Goal: Information Seeking & Learning: Check status

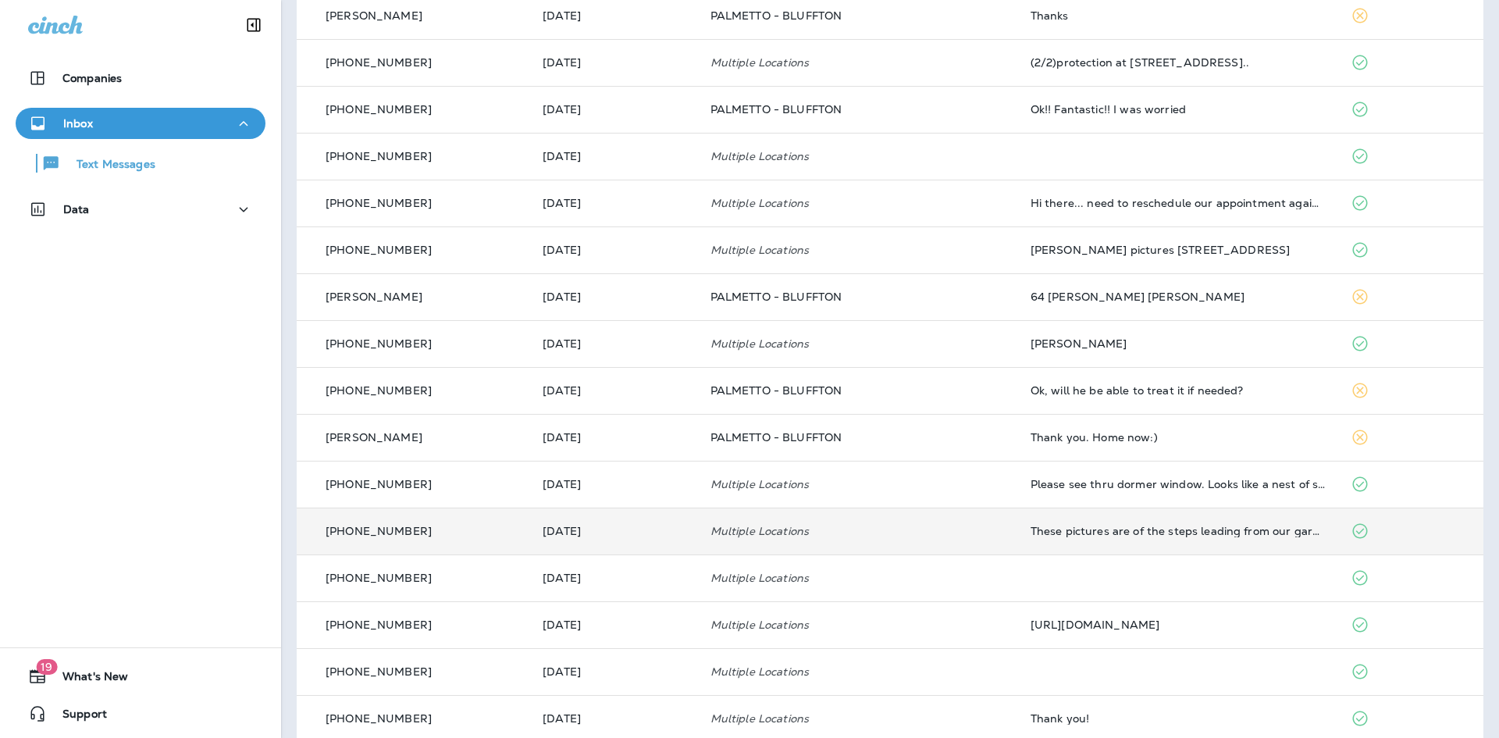
scroll to position [379, 0]
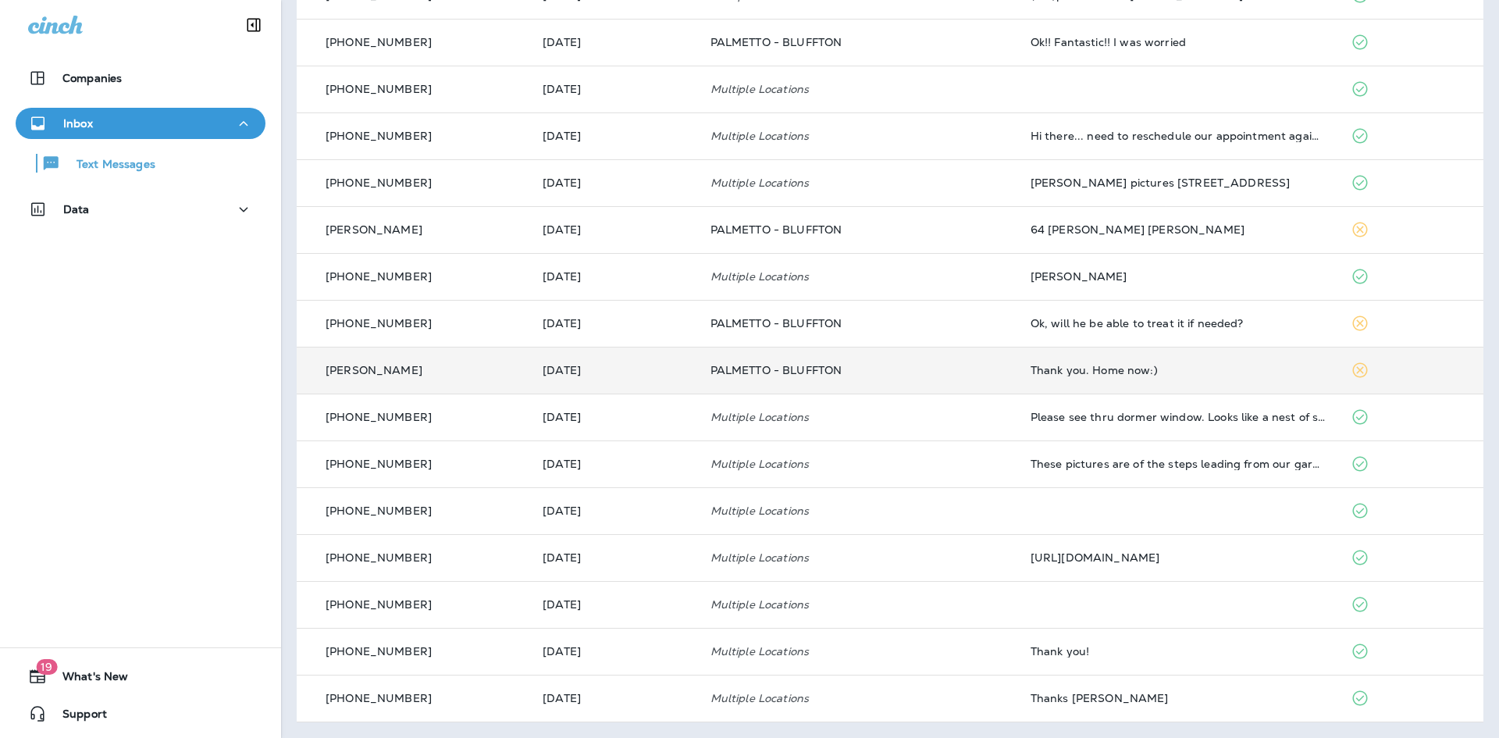
click at [1111, 377] on td "Thank you. Home now:)" at bounding box center [1178, 370] width 320 height 47
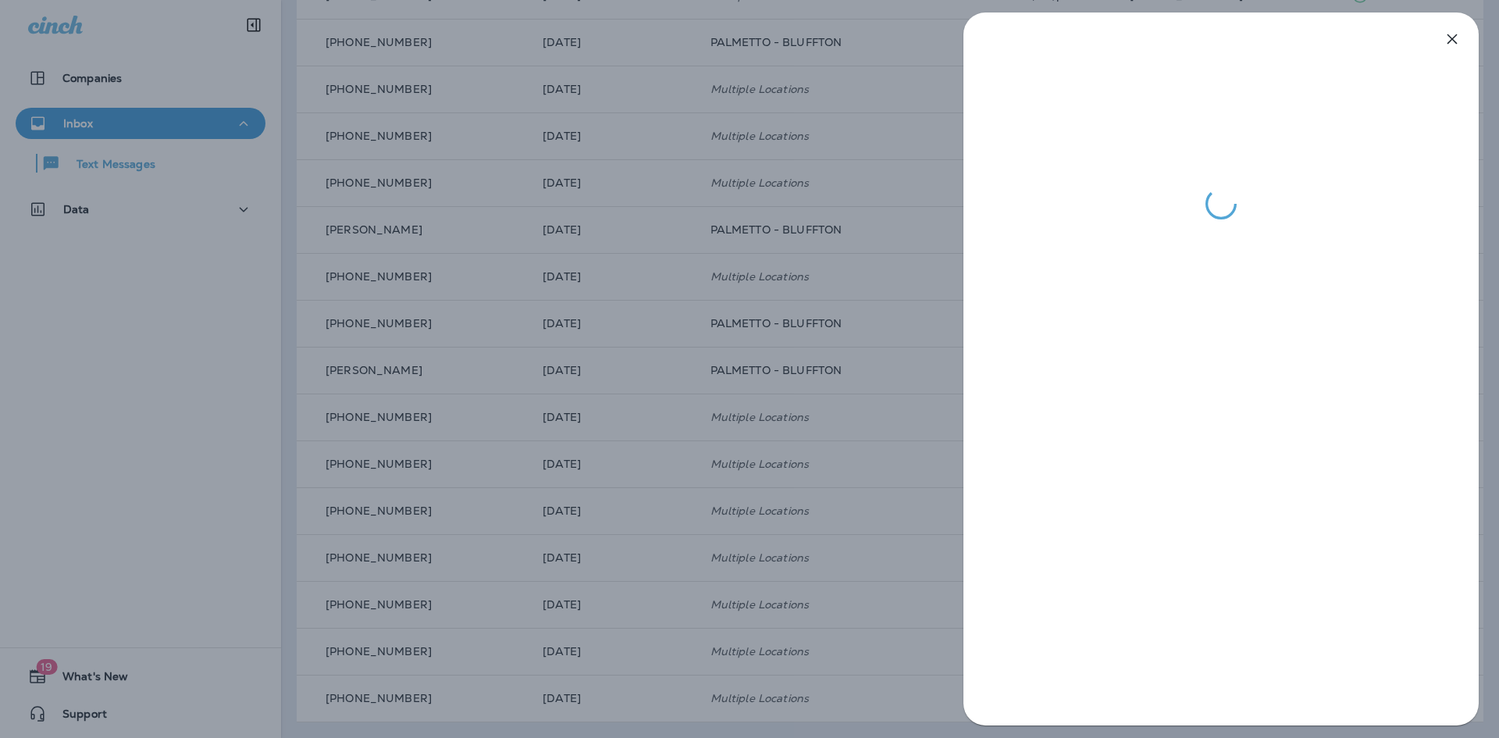
click at [1455, 43] on icon "button" at bounding box center [1452, 39] width 10 height 10
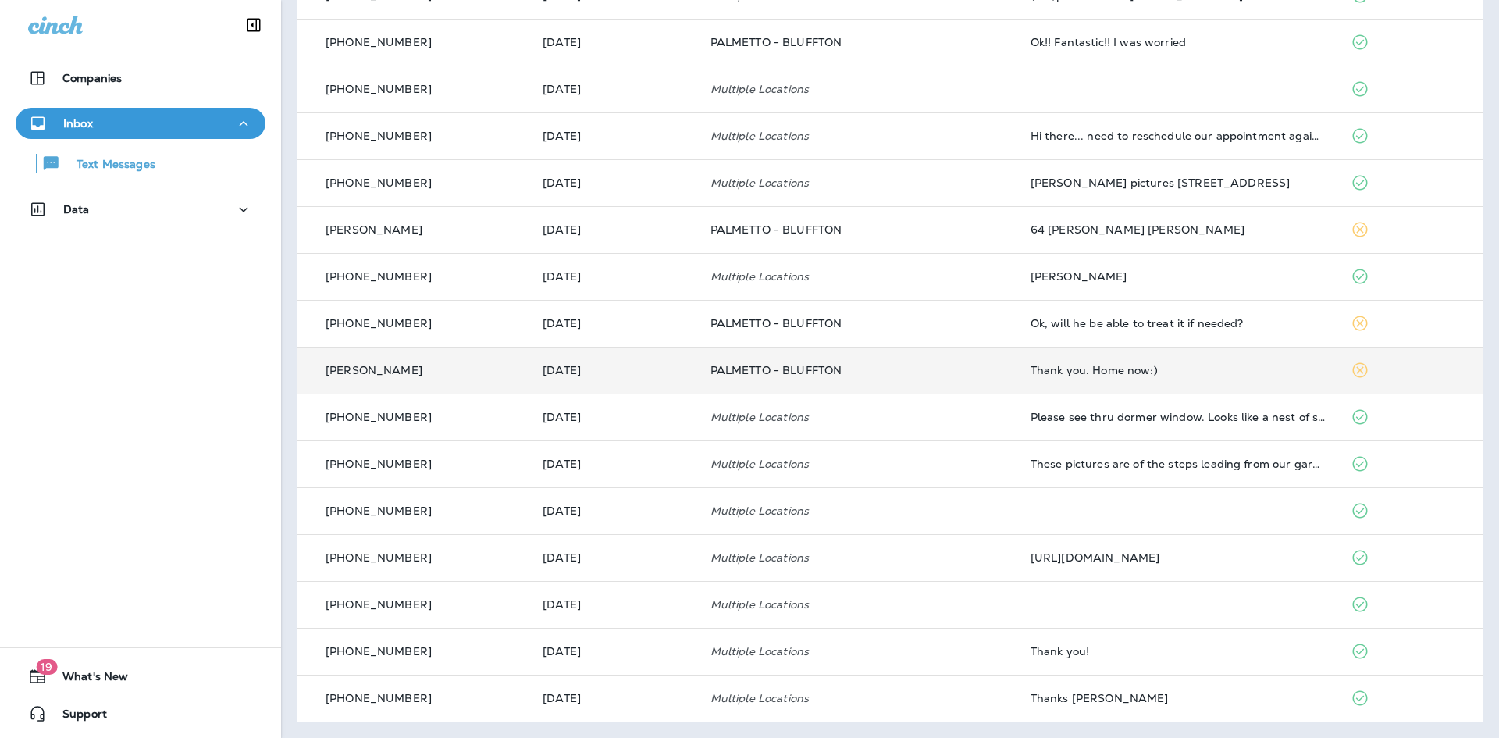
click at [1151, 369] on div "Thank you. Home now:)" at bounding box center [1177, 370] width 295 height 12
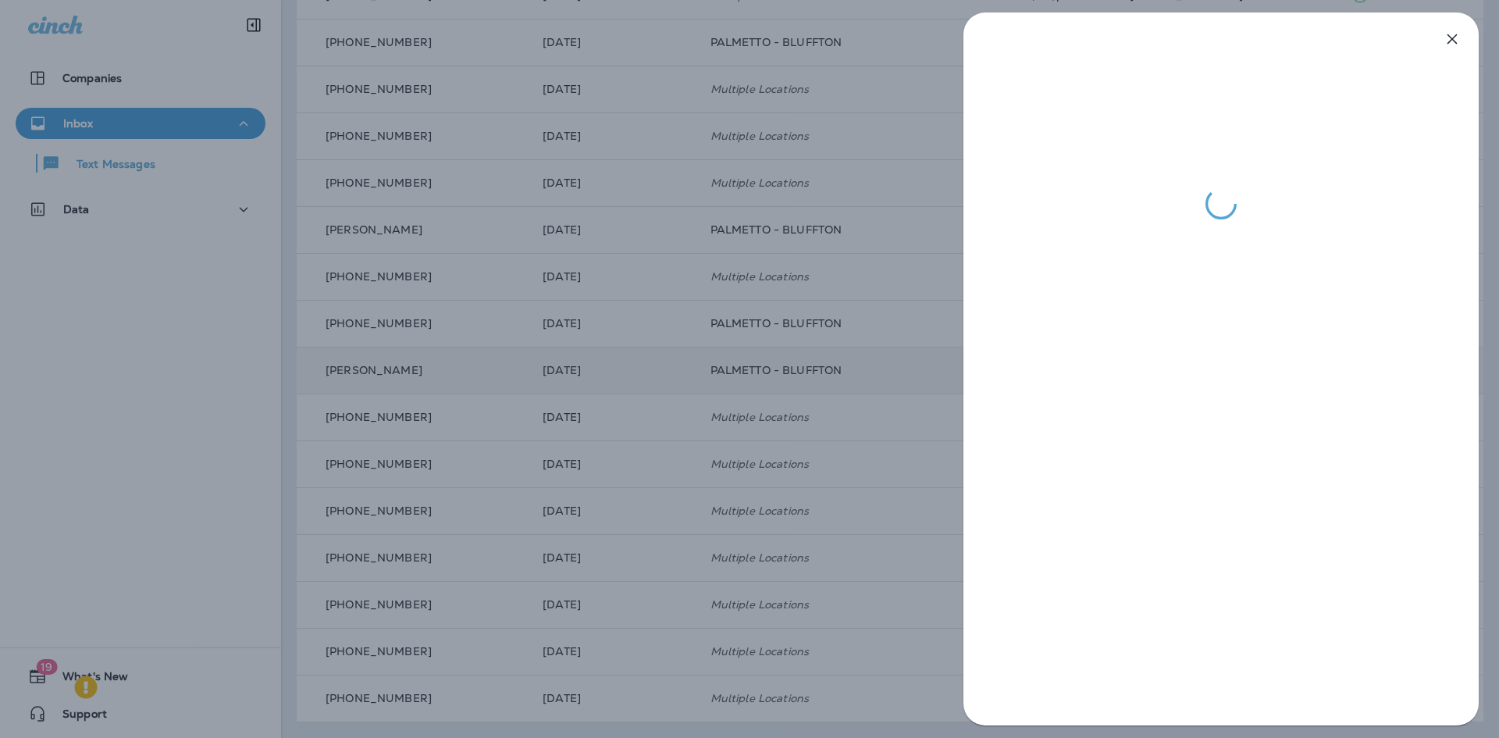
click at [1458, 41] on icon "button" at bounding box center [1452, 39] width 19 height 19
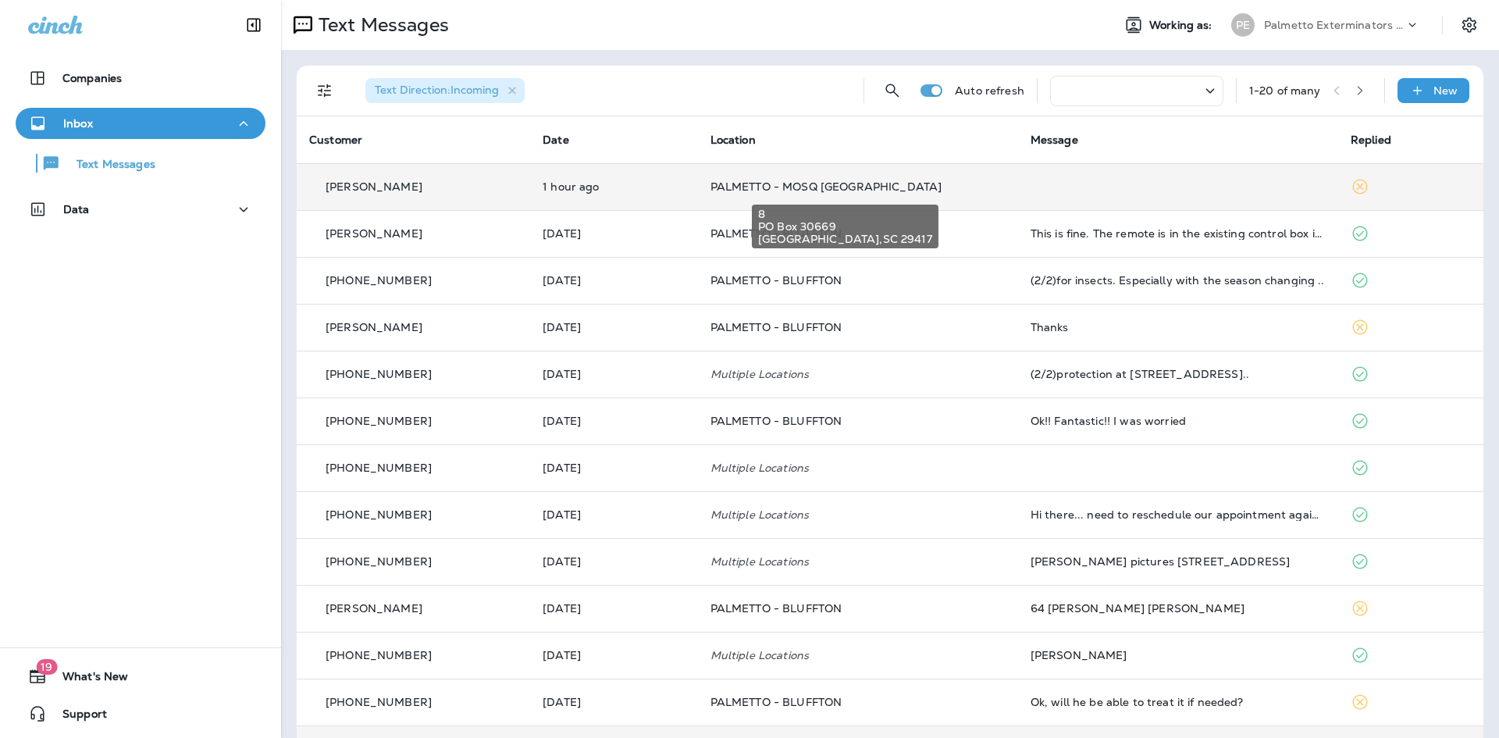
click at [877, 181] on span "PALMETTO - MOSQ [GEOGRAPHIC_DATA]" at bounding box center [826, 187] width 232 height 14
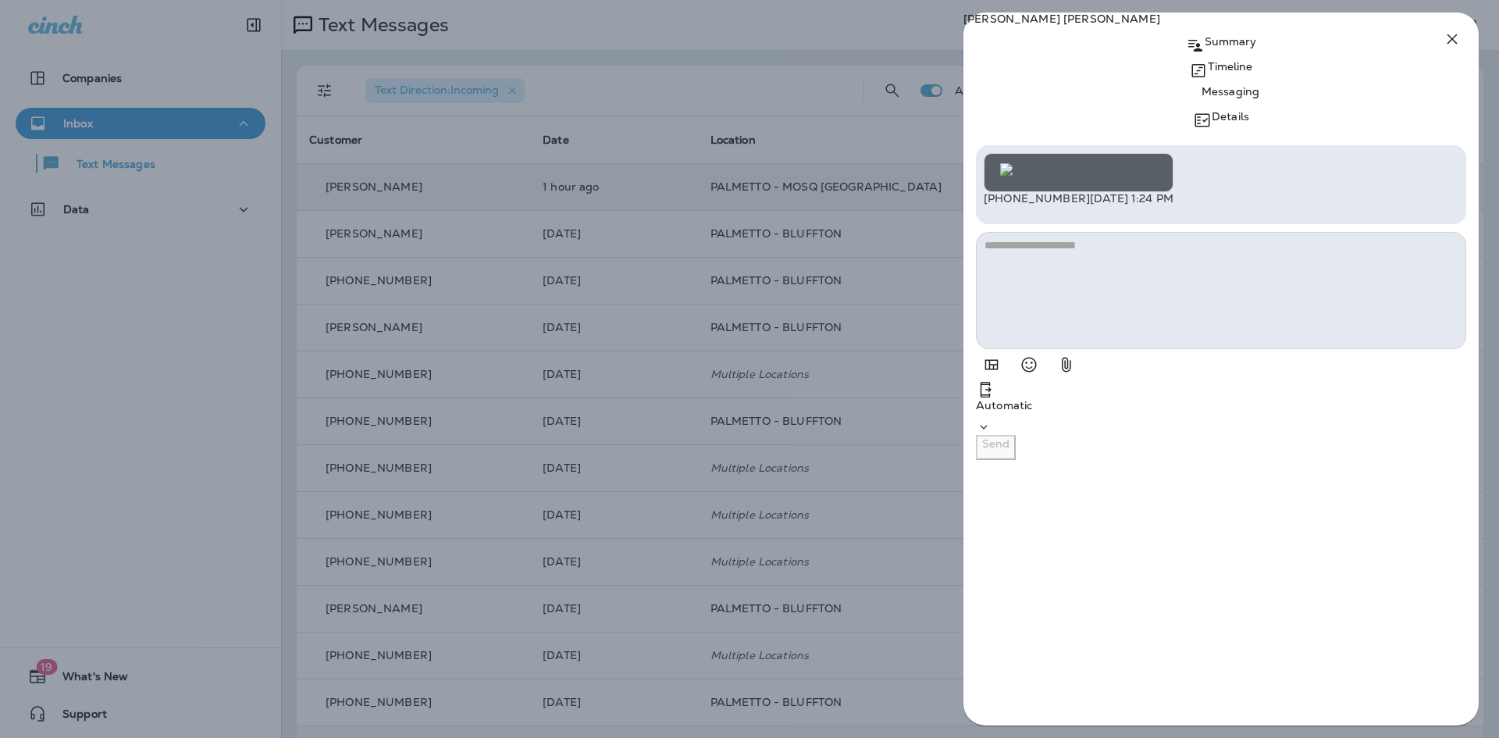
scroll to position [-37, 0]
click at [1458, 39] on icon "button" at bounding box center [1452, 39] width 19 height 19
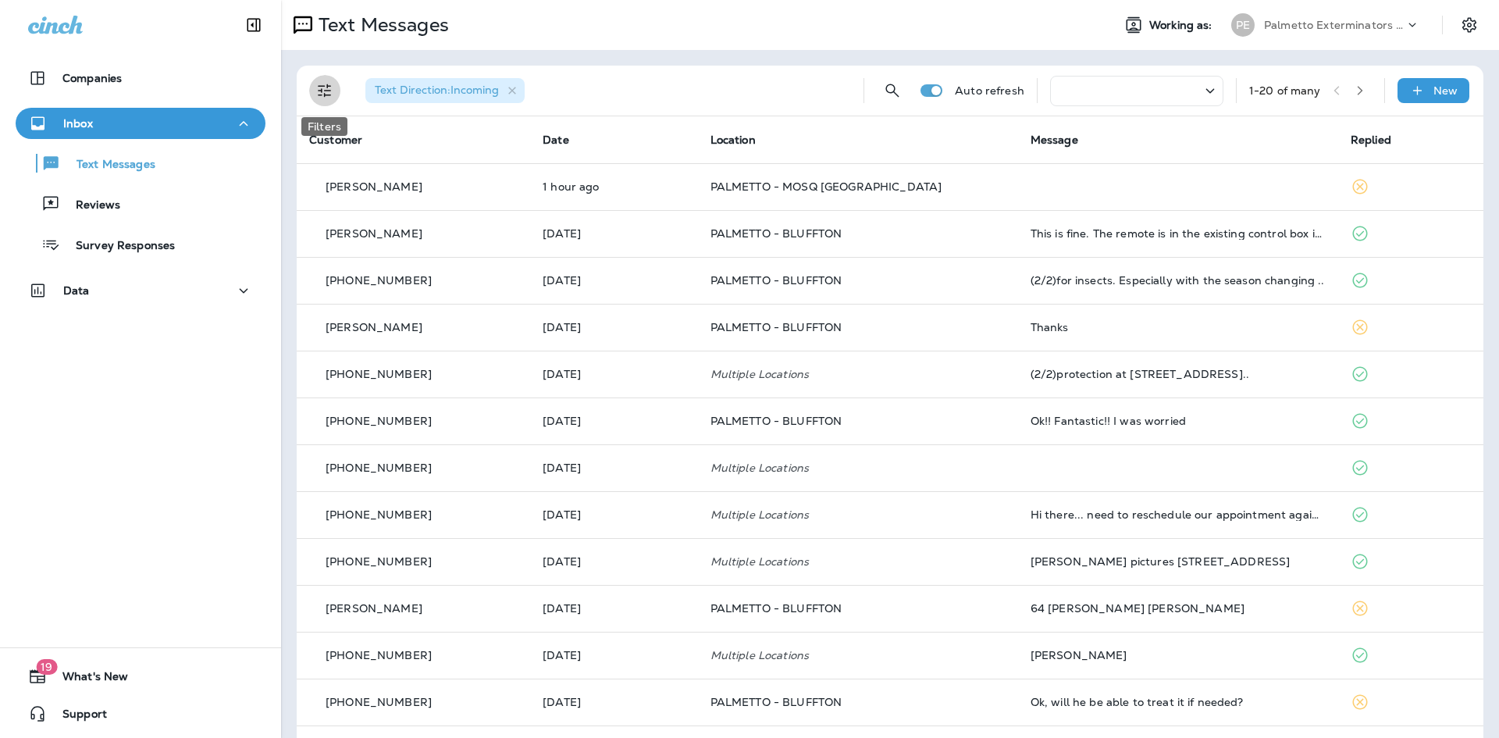
click at [332, 92] on icon "Filters" at bounding box center [324, 90] width 19 height 19
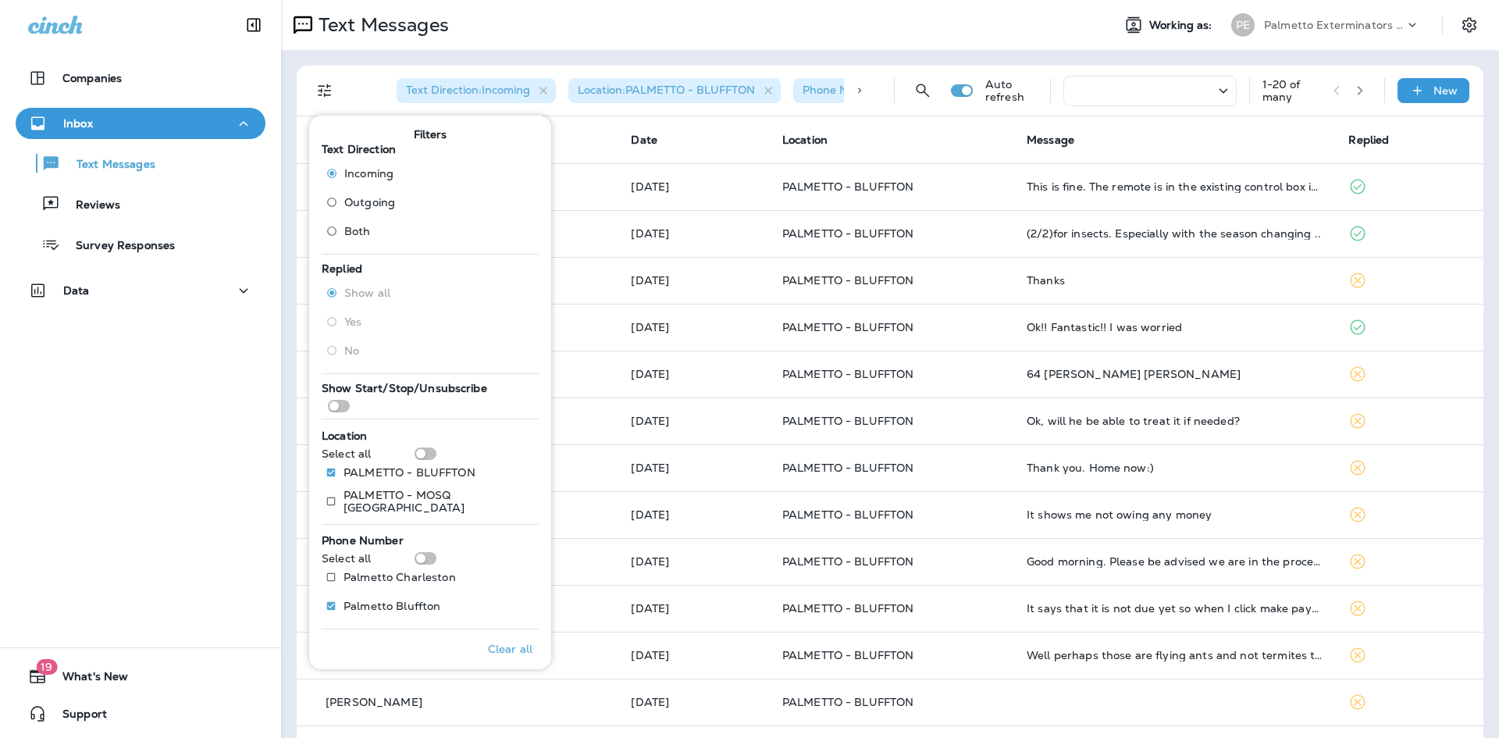
click at [707, 126] on th "Date" at bounding box center [693, 139] width 151 height 47
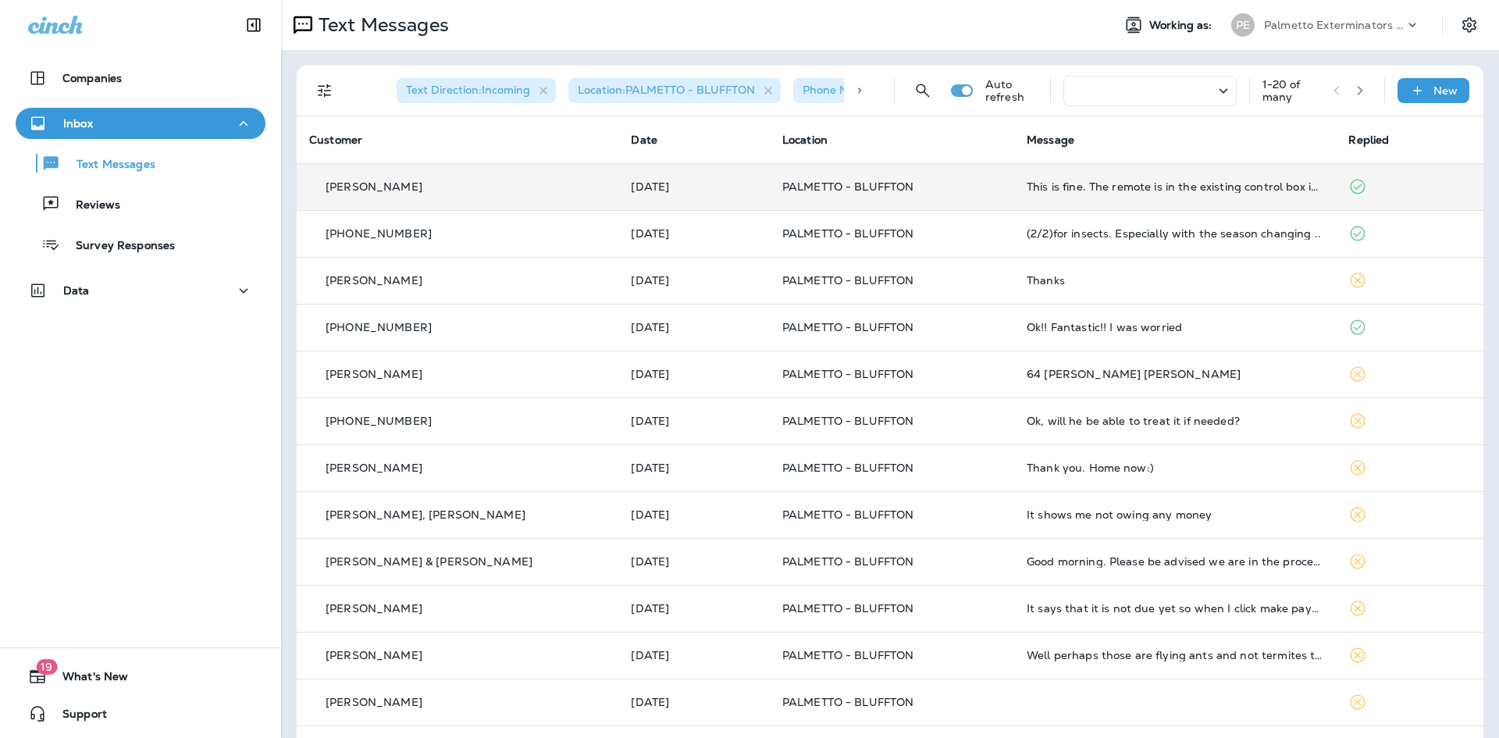
click at [1208, 180] on td "This is fine. The remote is in the existing control box in case you need to cod…" at bounding box center [1175, 186] width 322 height 47
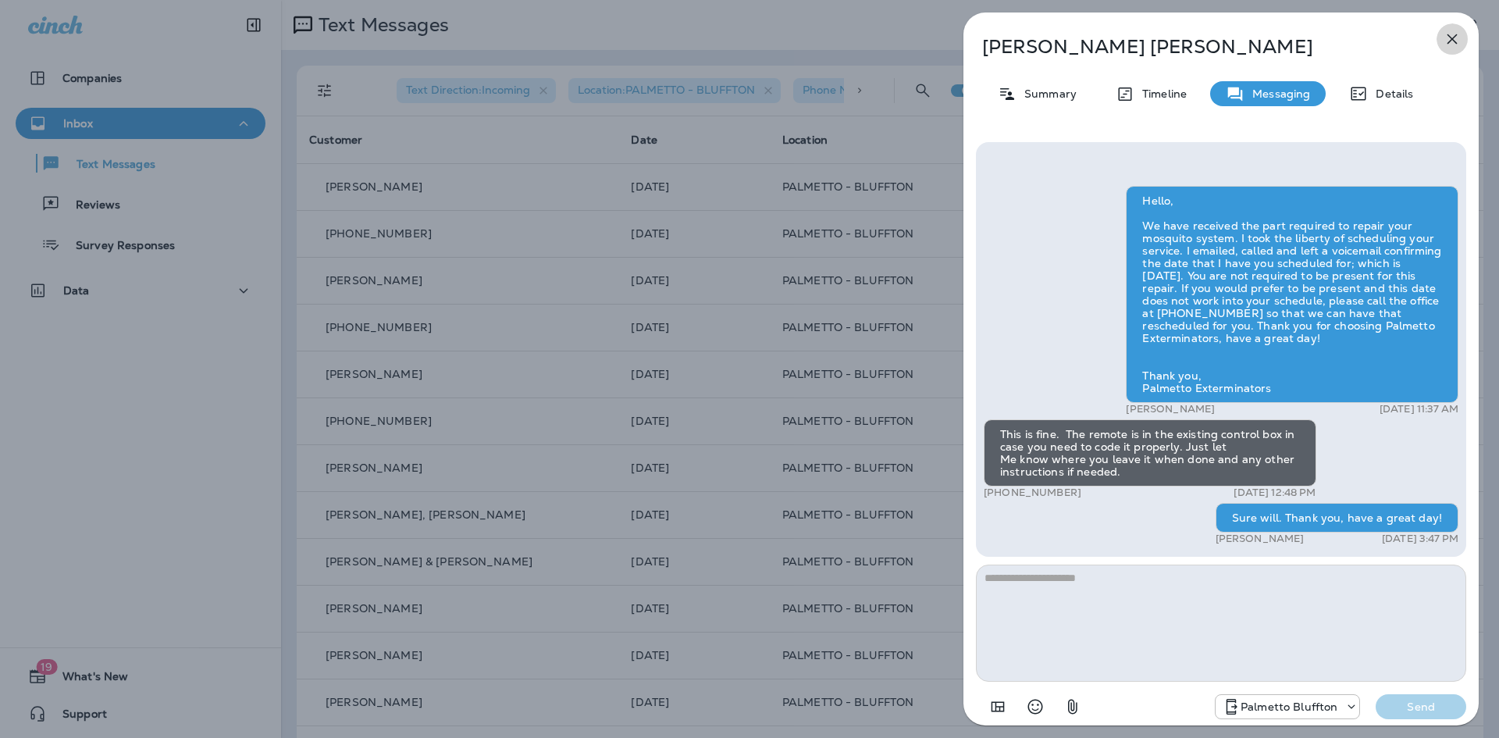
click at [1441, 32] on button "button" at bounding box center [1451, 38] width 31 height 31
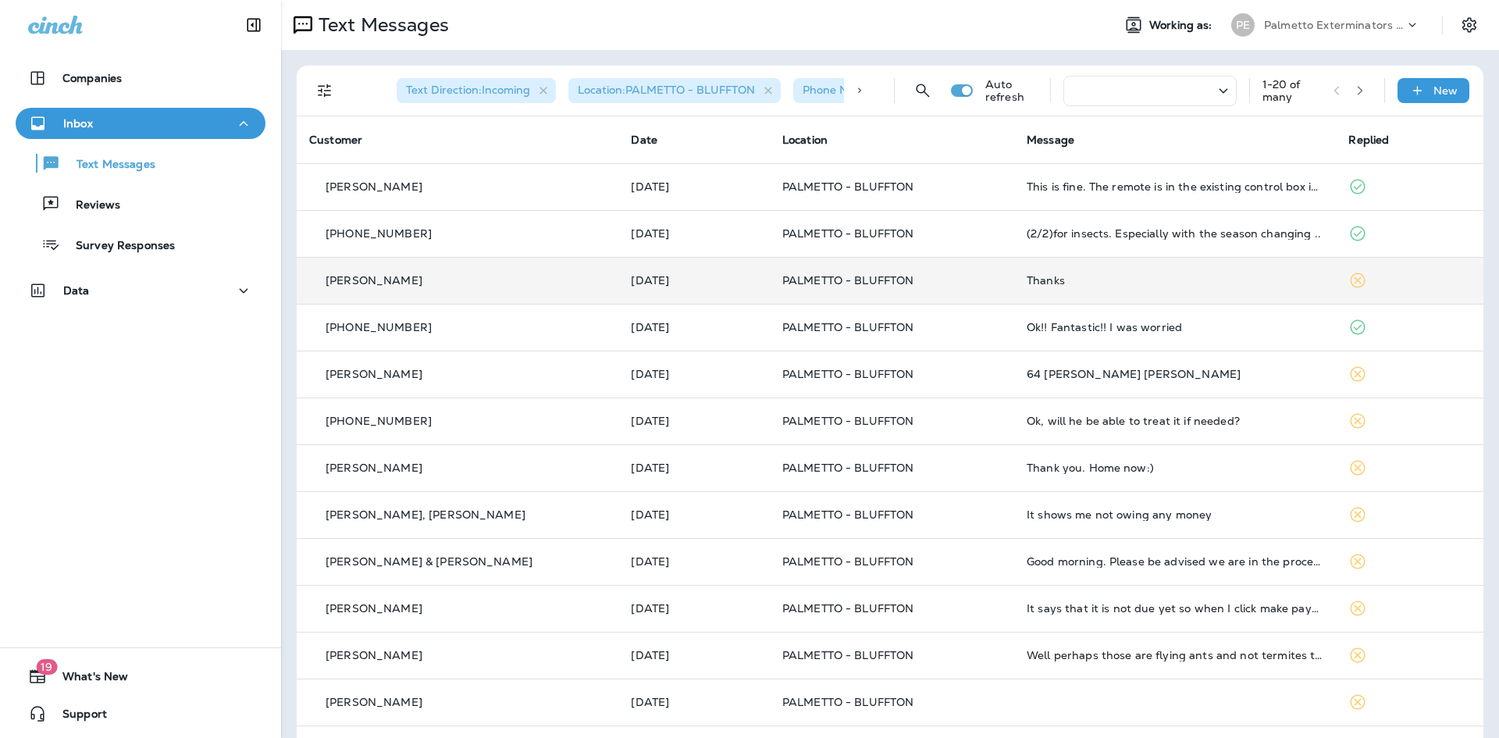
click at [1231, 287] on td "Thanks" at bounding box center [1175, 280] width 322 height 47
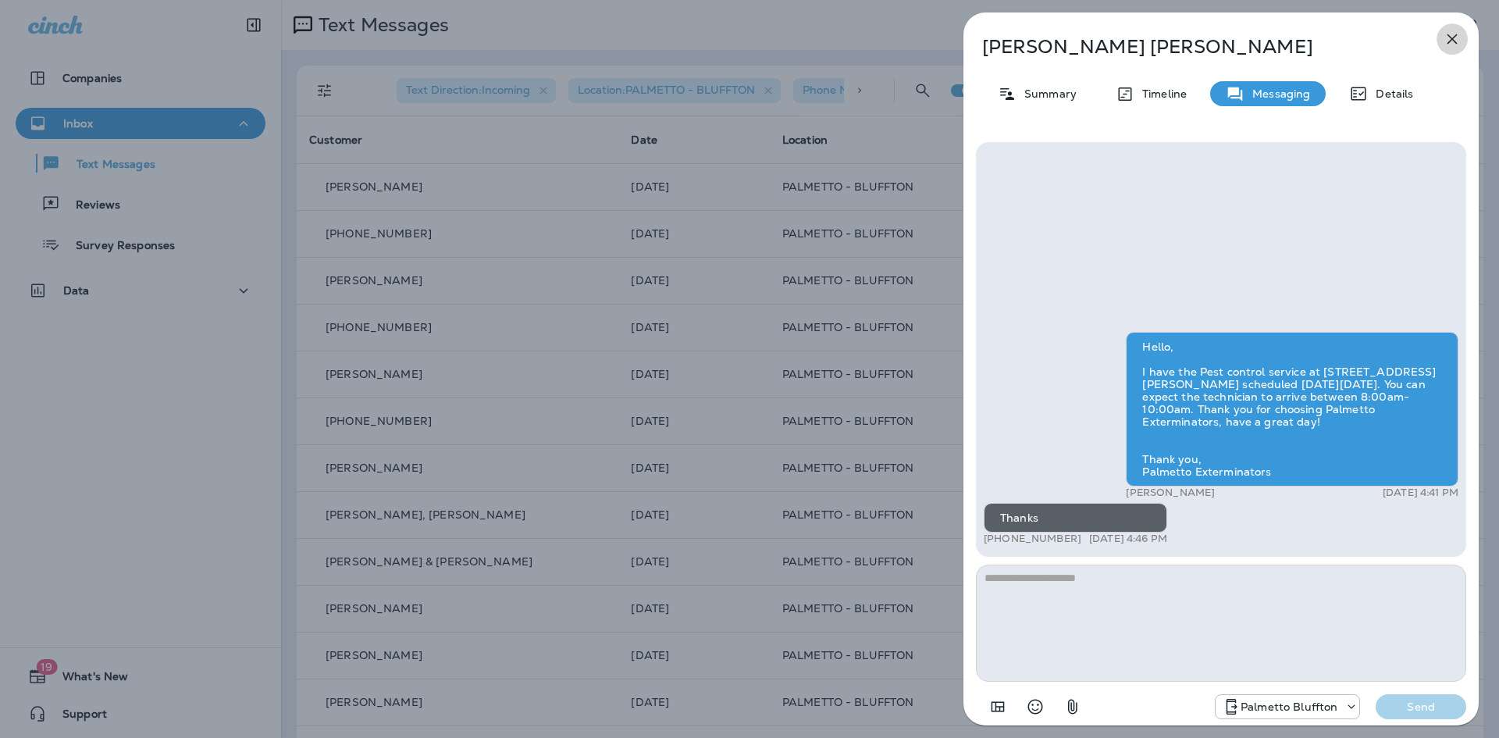
click at [1451, 31] on icon "button" at bounding box center [1452, 39] width 19 height 19
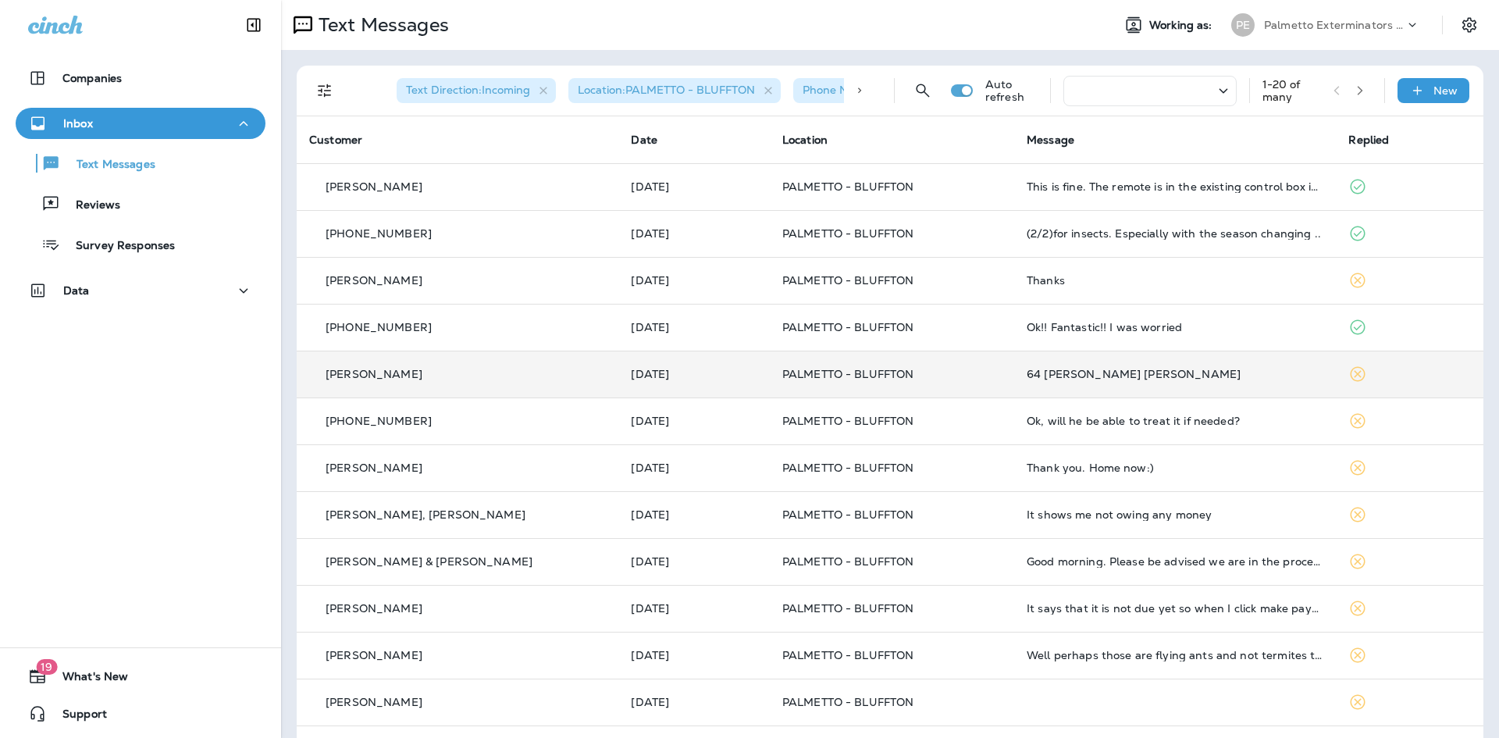
scroll to position [78, 0]
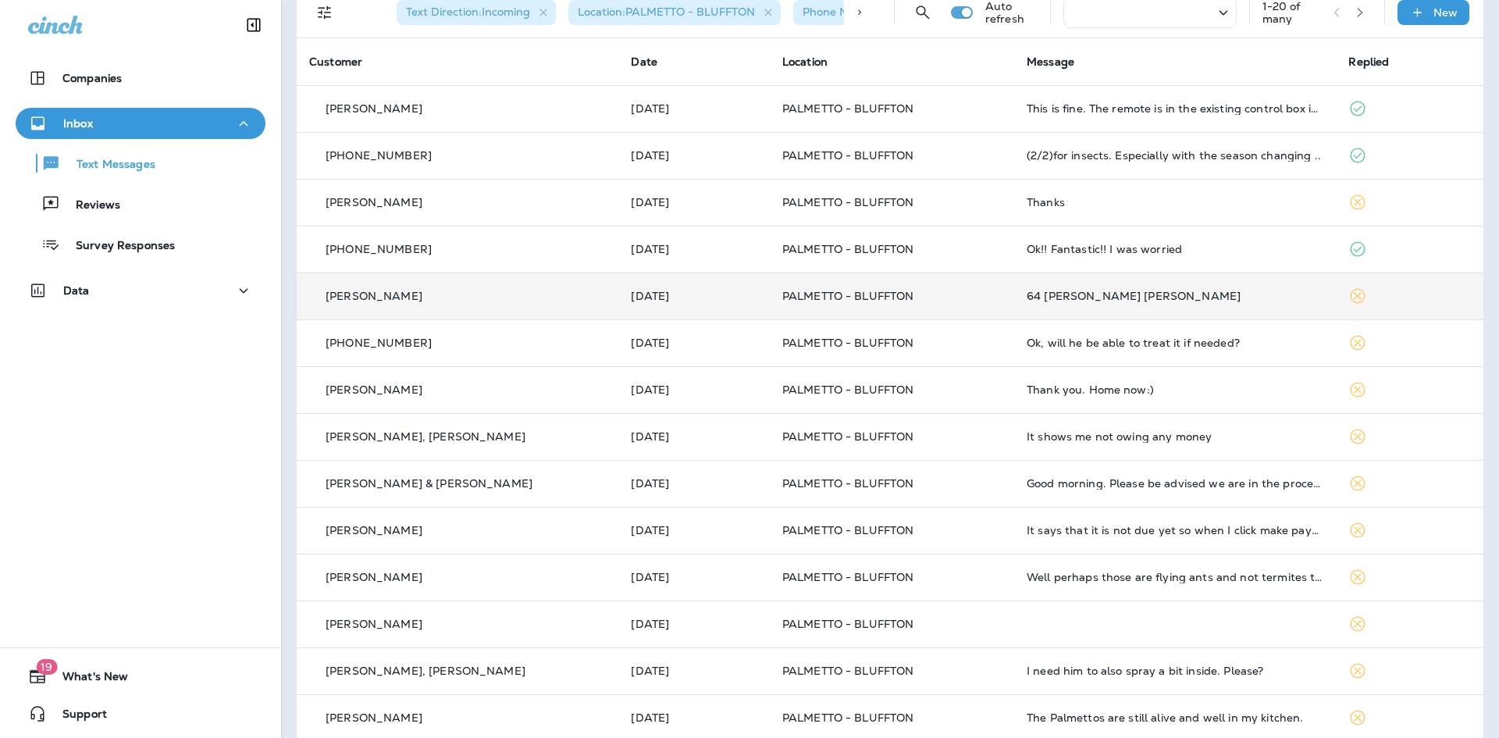
click at [1257, 303] on td "64 [PERSON_NAME] [PERSON_NAME]" at bounding box center [1175, 295] width 322 height 47
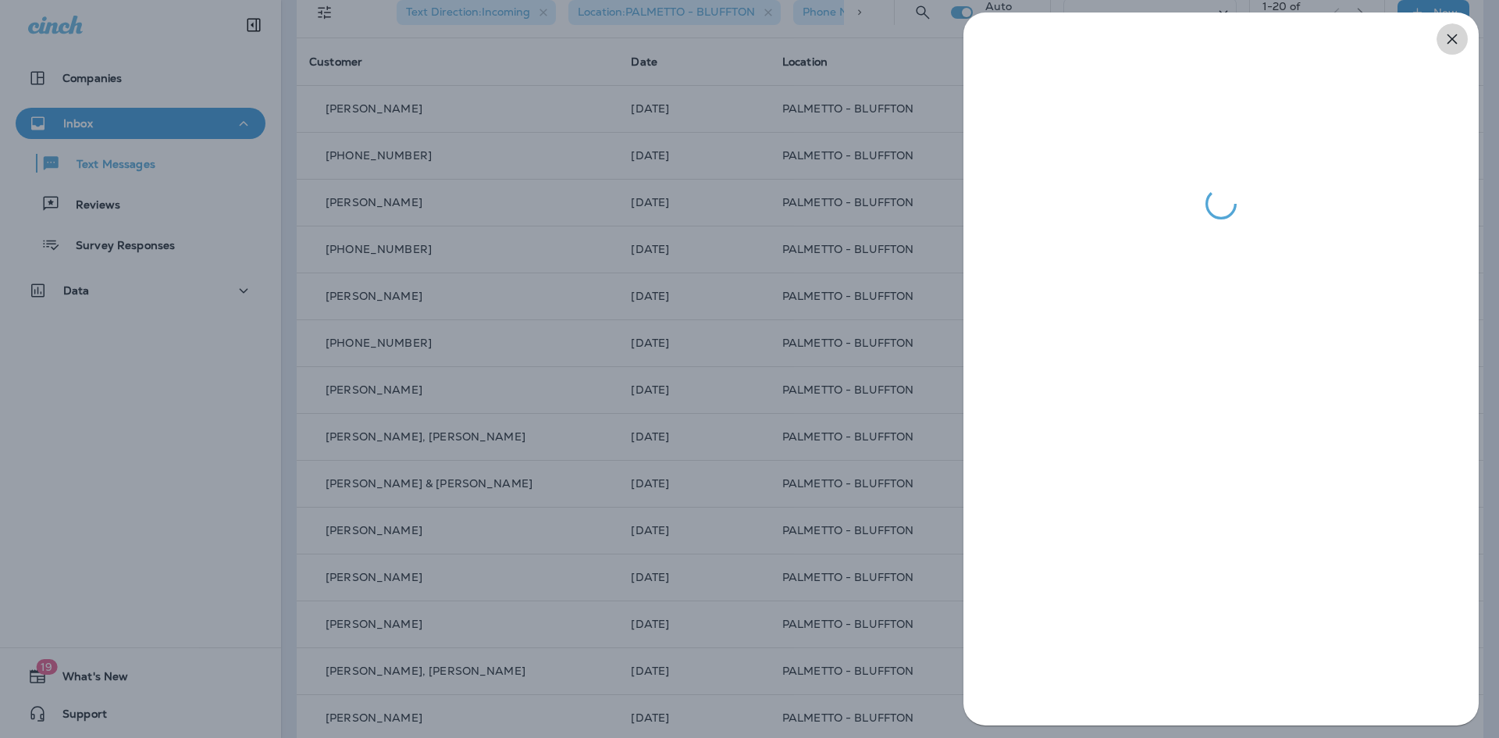
click at [1450, 41] on icon "button" at bounding box center [1452, 39] width 10 height 10
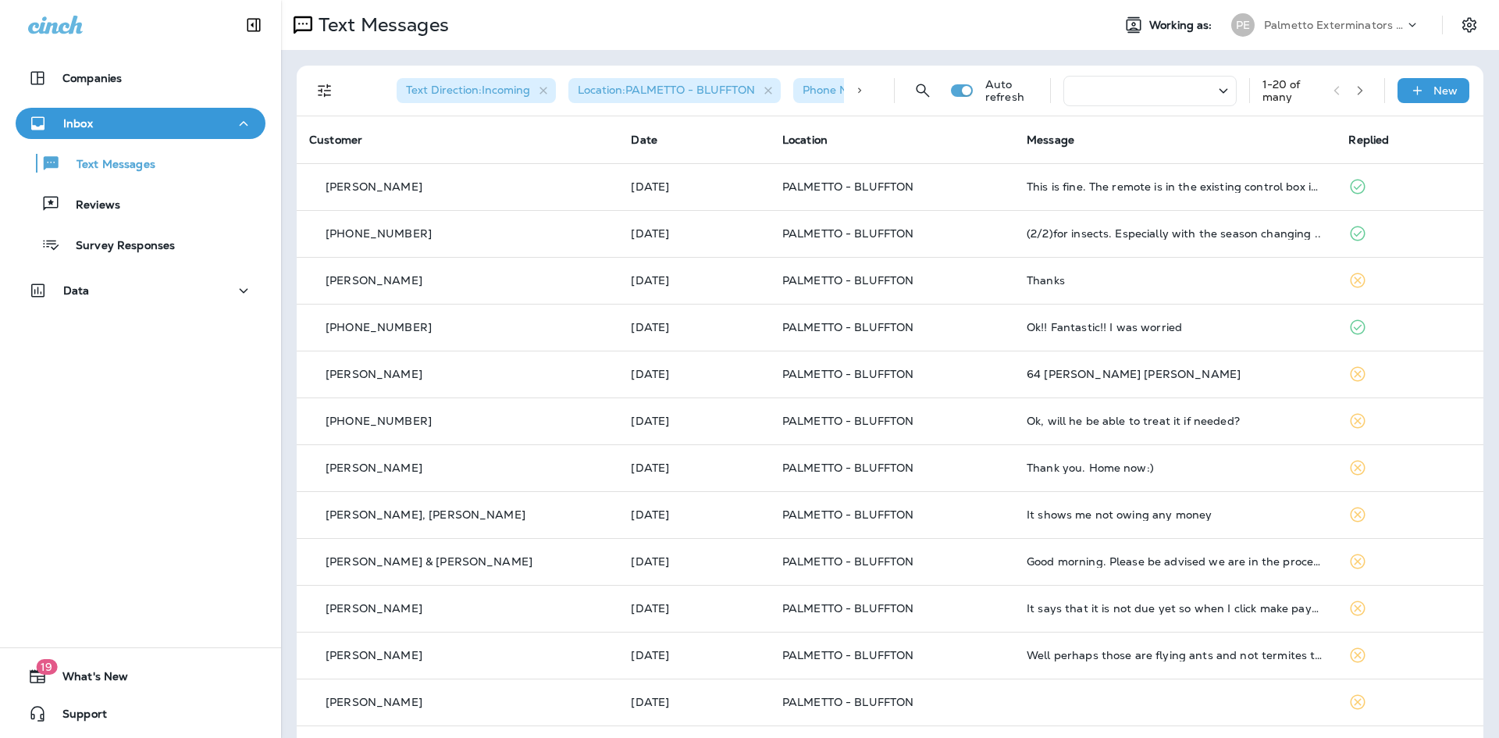
click at [854, 91] on icon at bounding box center [859, 90] width 11 height 11
click at [850, 91] on div "Text Direction : Incoming Location : PALMETTO - BLUFFTON Phone Number : Palmett…" at bounding box center [617, 90] width 516 height 37
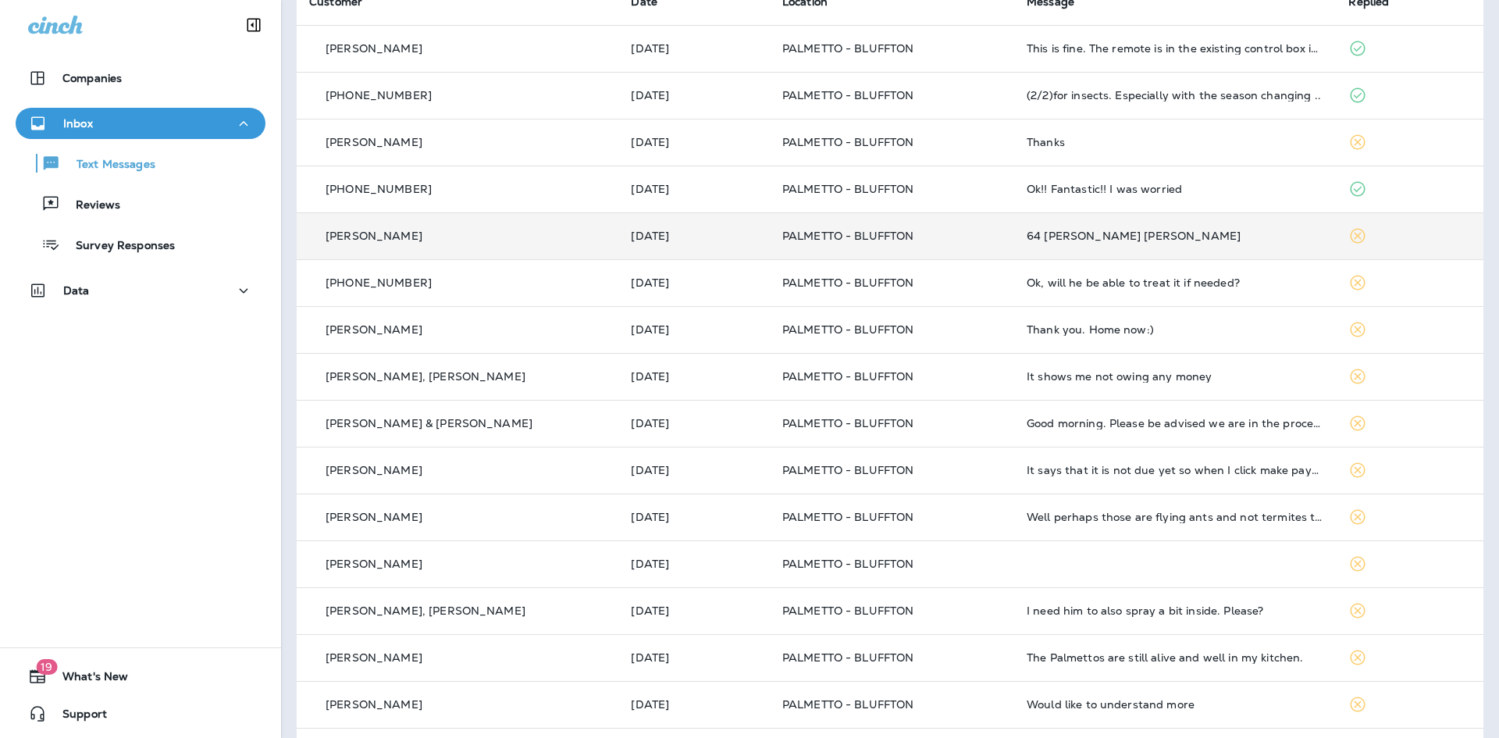
scroll to position [0, 0]
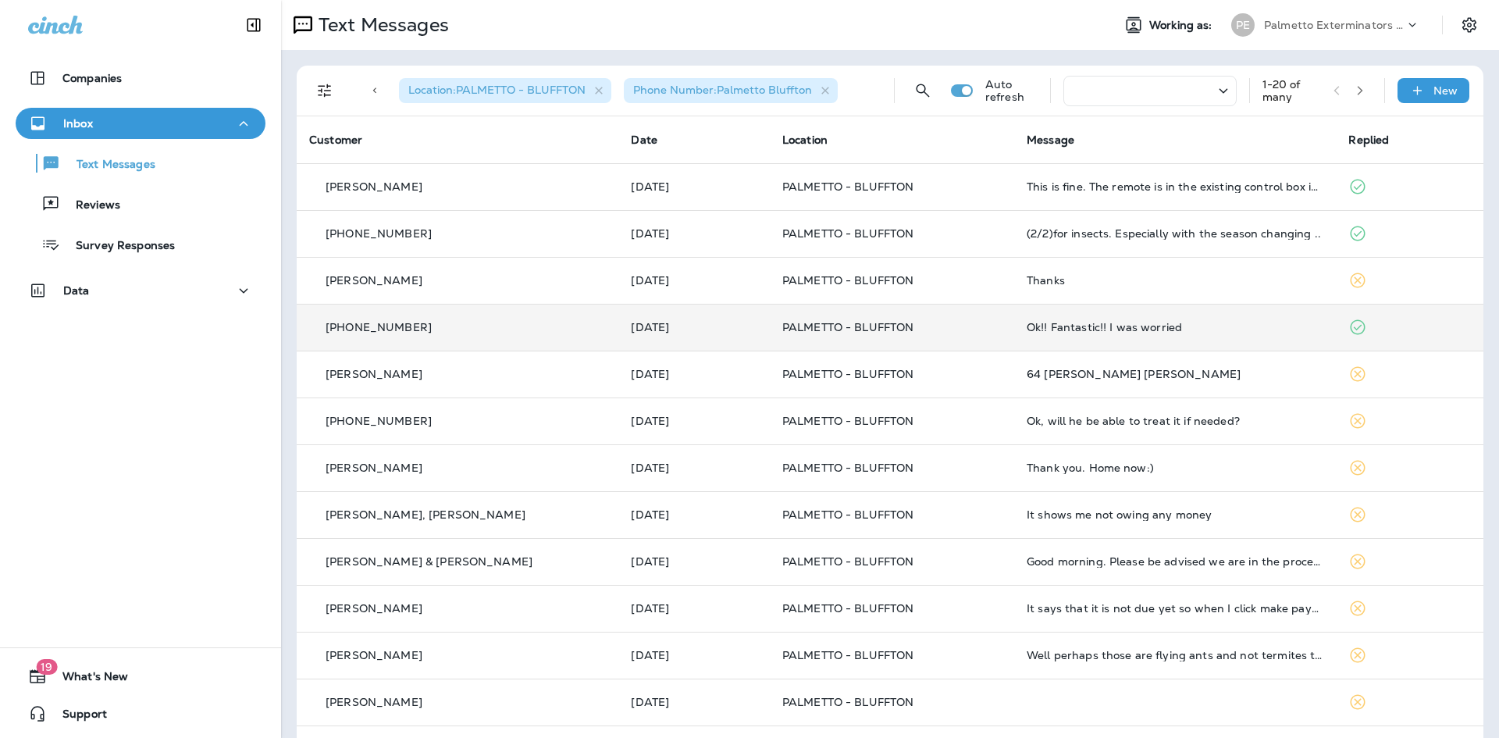
click at [1336, 329] on td at bounding box center [1410, 327] width 148 height 47
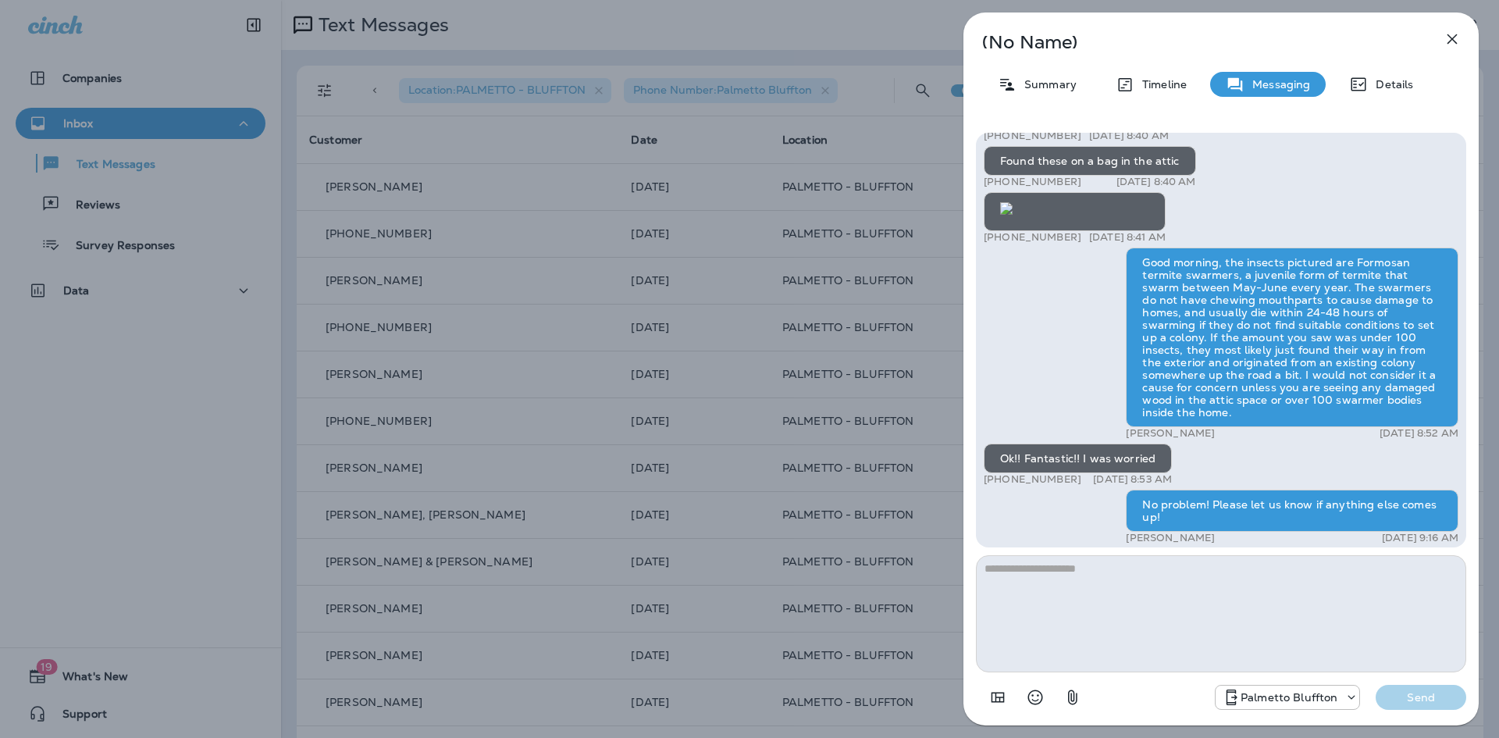
scroll to position [1, 0]
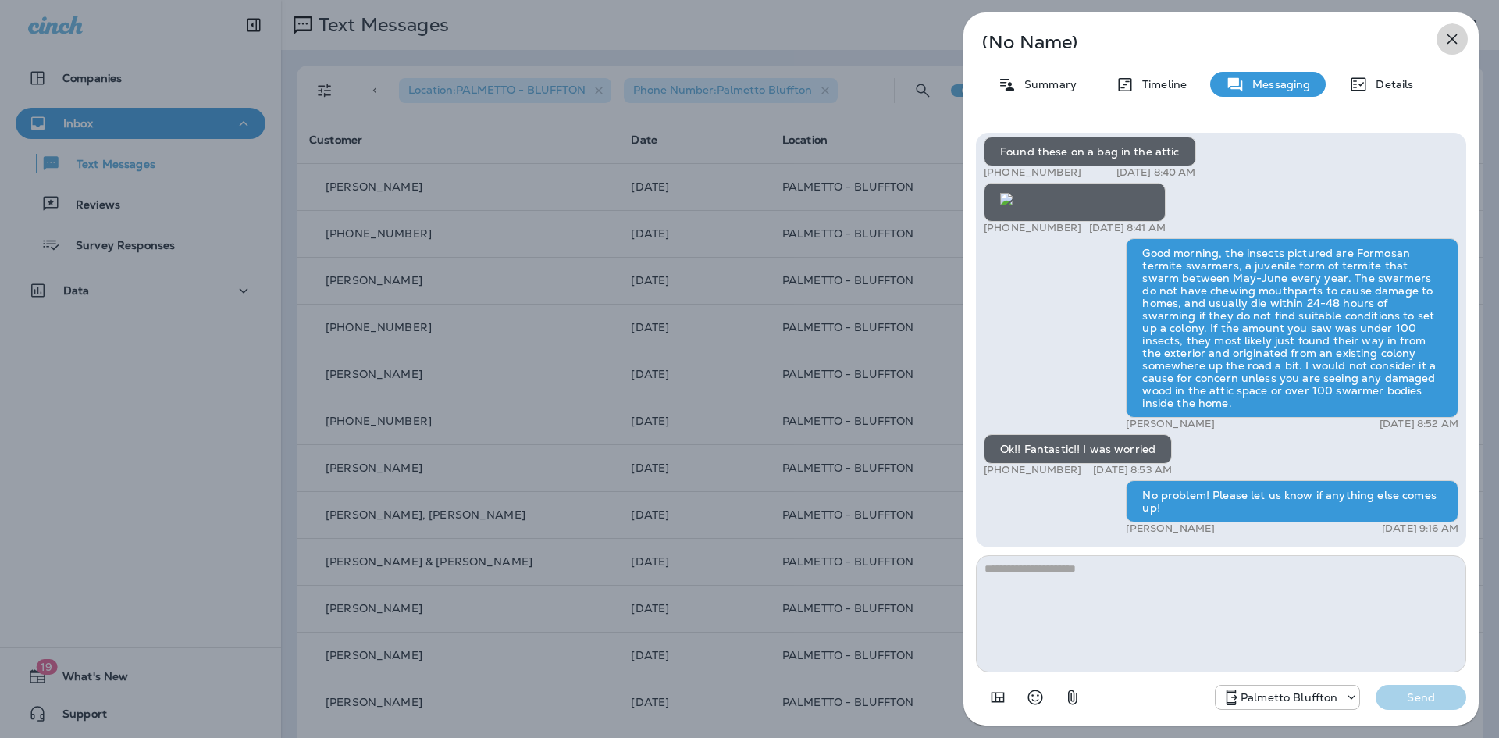
click at [1453, 40] on icon "button" at bounding box center [1452, 39] width 10 height 10
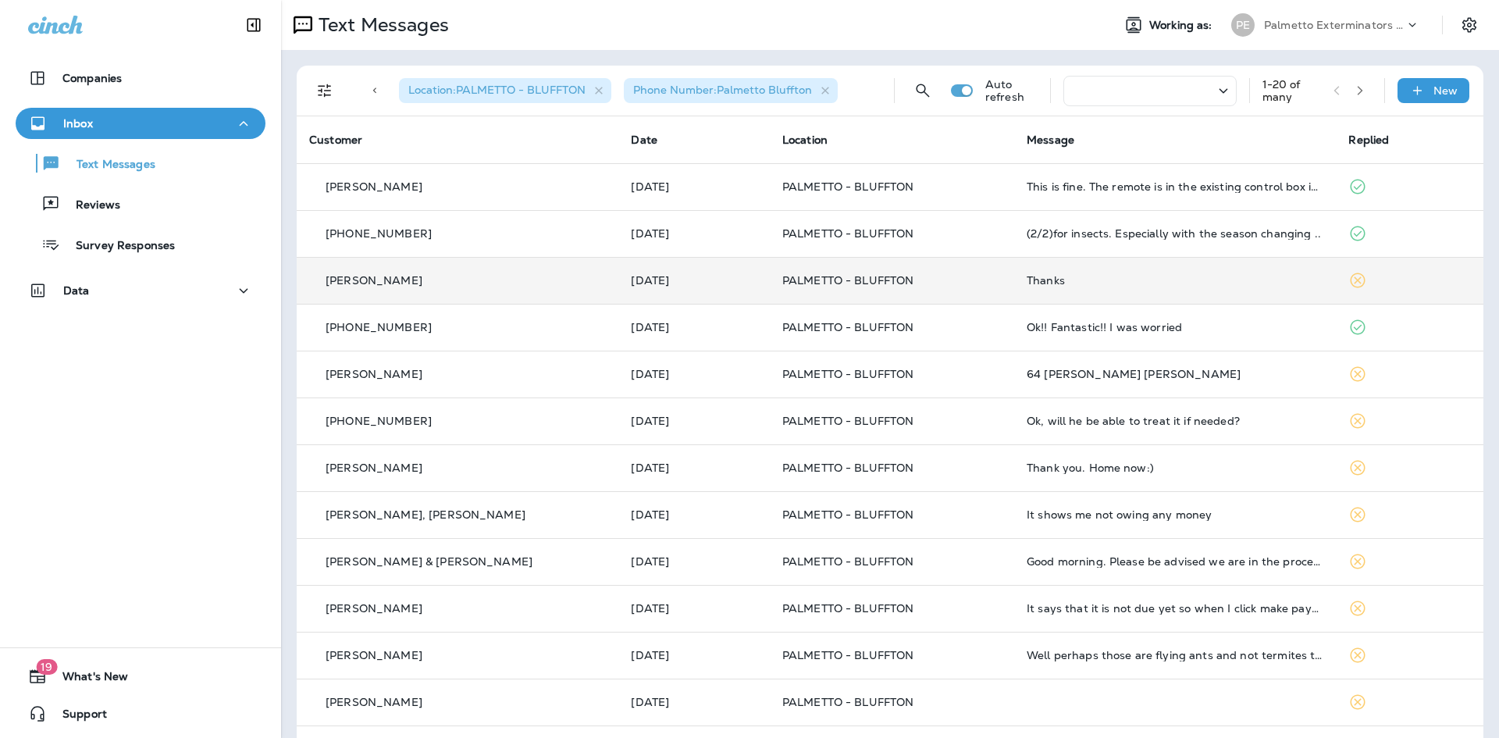
click at [1305, 278] on div "Thanks" at bounding box center [1175, 280] width 297 height 12
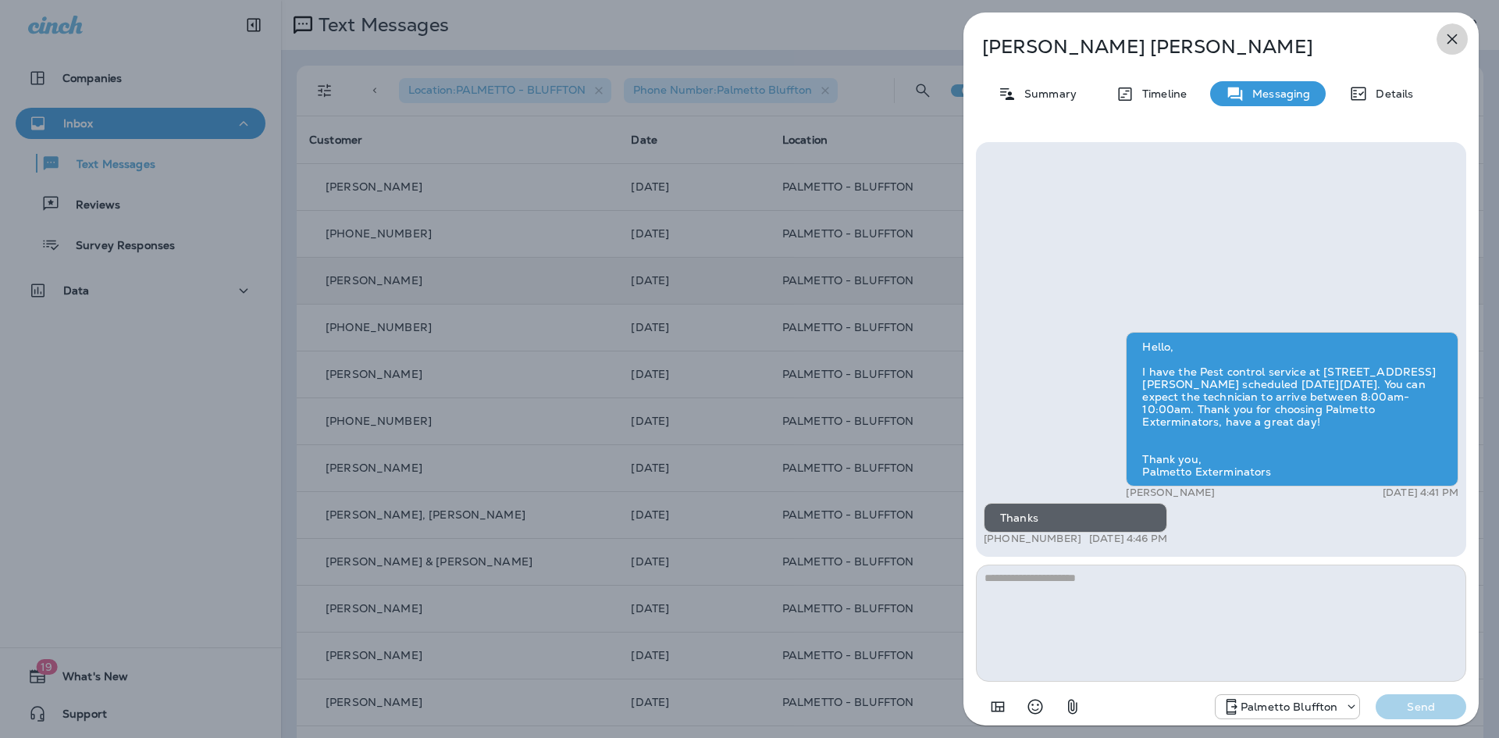
click at [1455, 37] on icon "button" at bounding box center [1452, 39] width 19 height 19
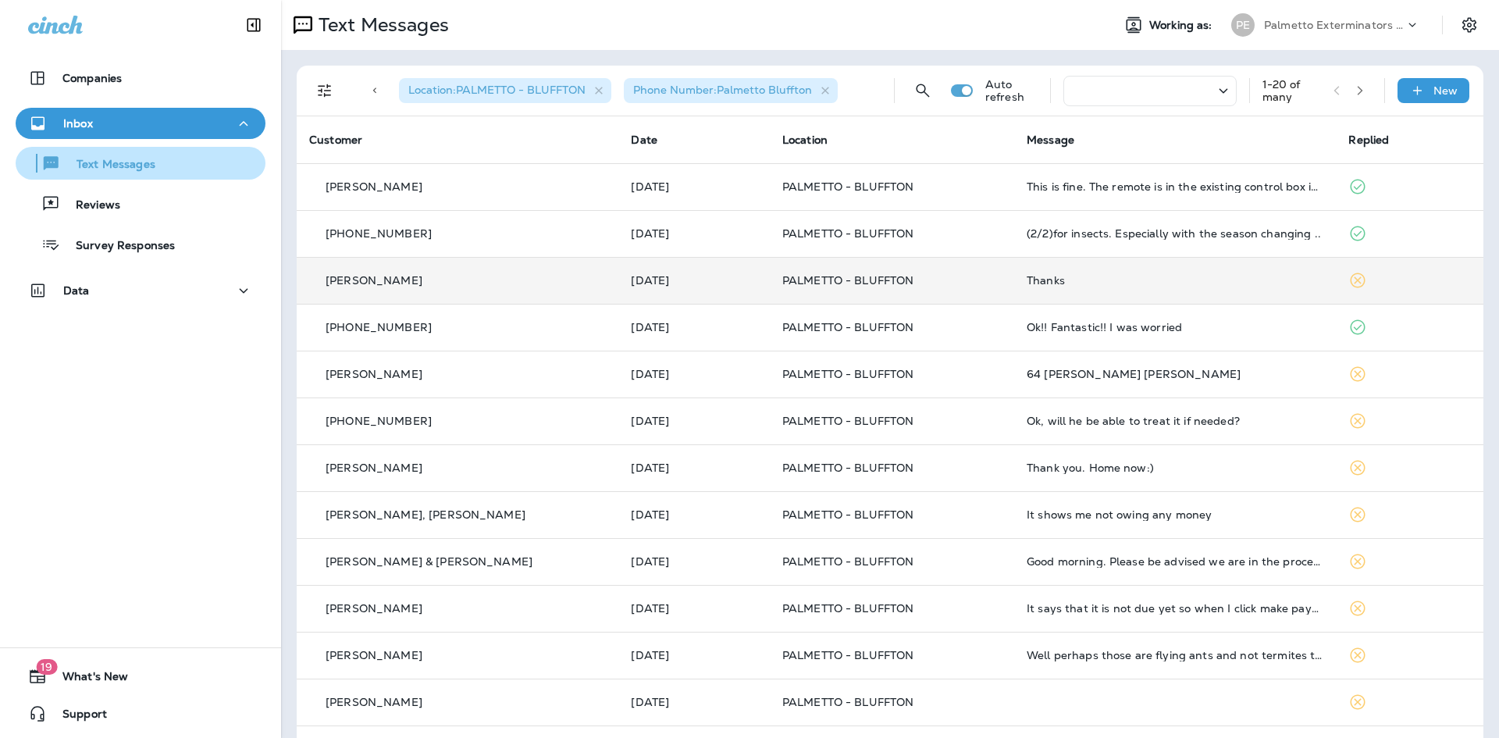
click at [115, 158] on p "Text Messages" at bounding box center [108, 165] width 94 height 15
click at [114, 164] on p "Text Messages" at bounding box center [108, 165] width 94 height 15
click at [141, 167] on p "Text Messages" at bounding box center [108, 165] width 94 height 15
click at [1397, 16] on div "PE Palmetto Exterminators LLC" at bounding box center [1328, 24] width 212 height 23
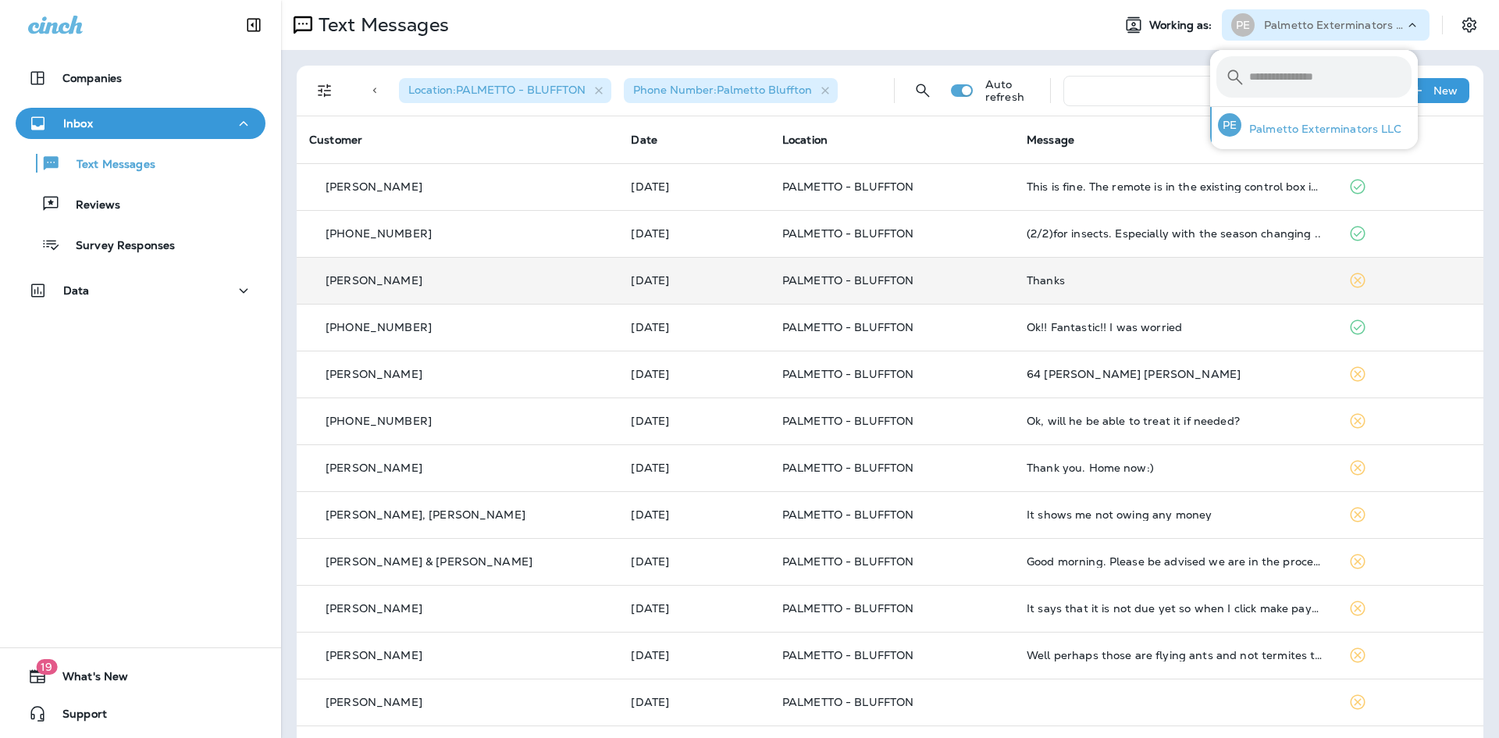
click at [1380, 129] on p "Palmetto Exterminators LLC" at bounding box center [1321, 129] width 161 height 12
click at [1002, 37] on div "Text Messages" at bounding box center [690, 24] width 818 height 31
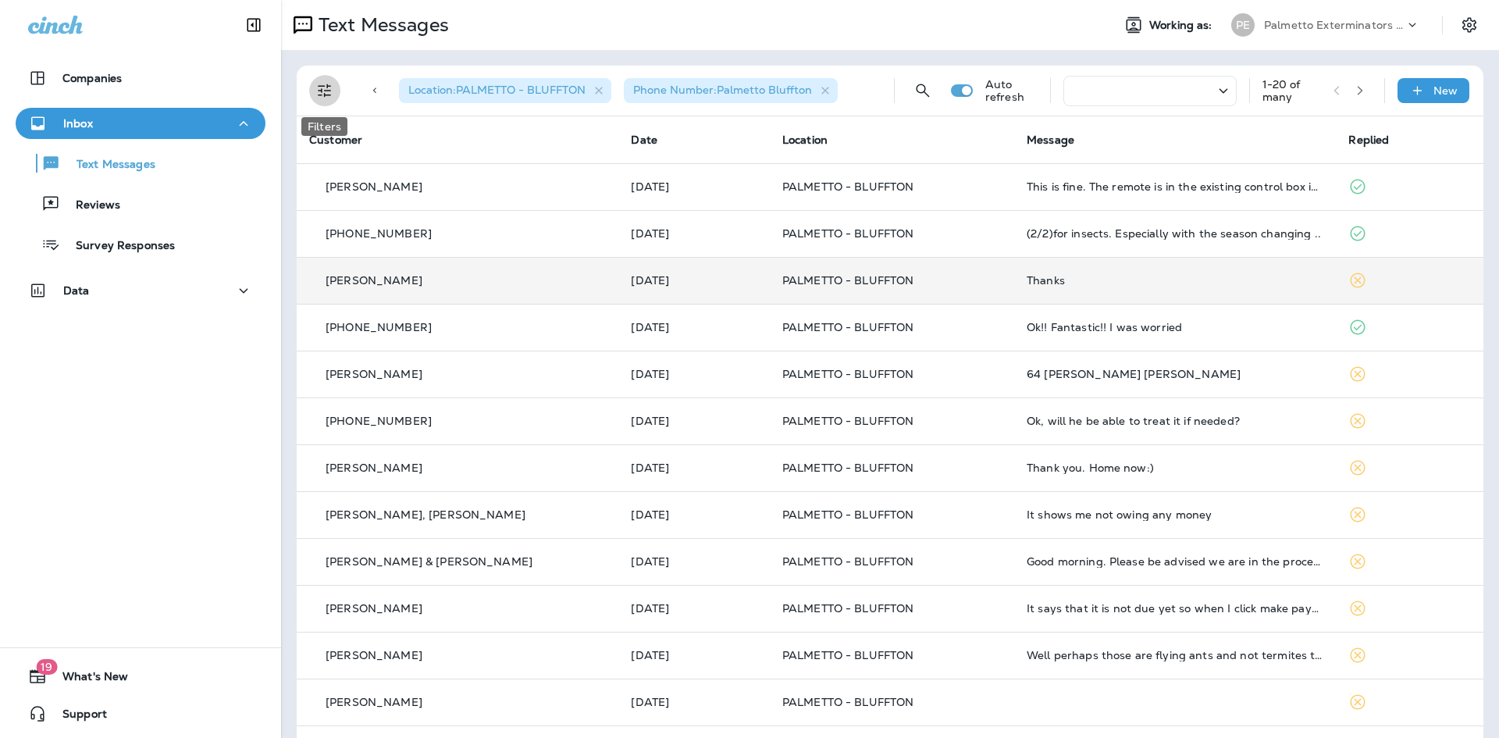
click at [315, 91] on button "Filters" at bounding box center [324, 90] width 31 height 31
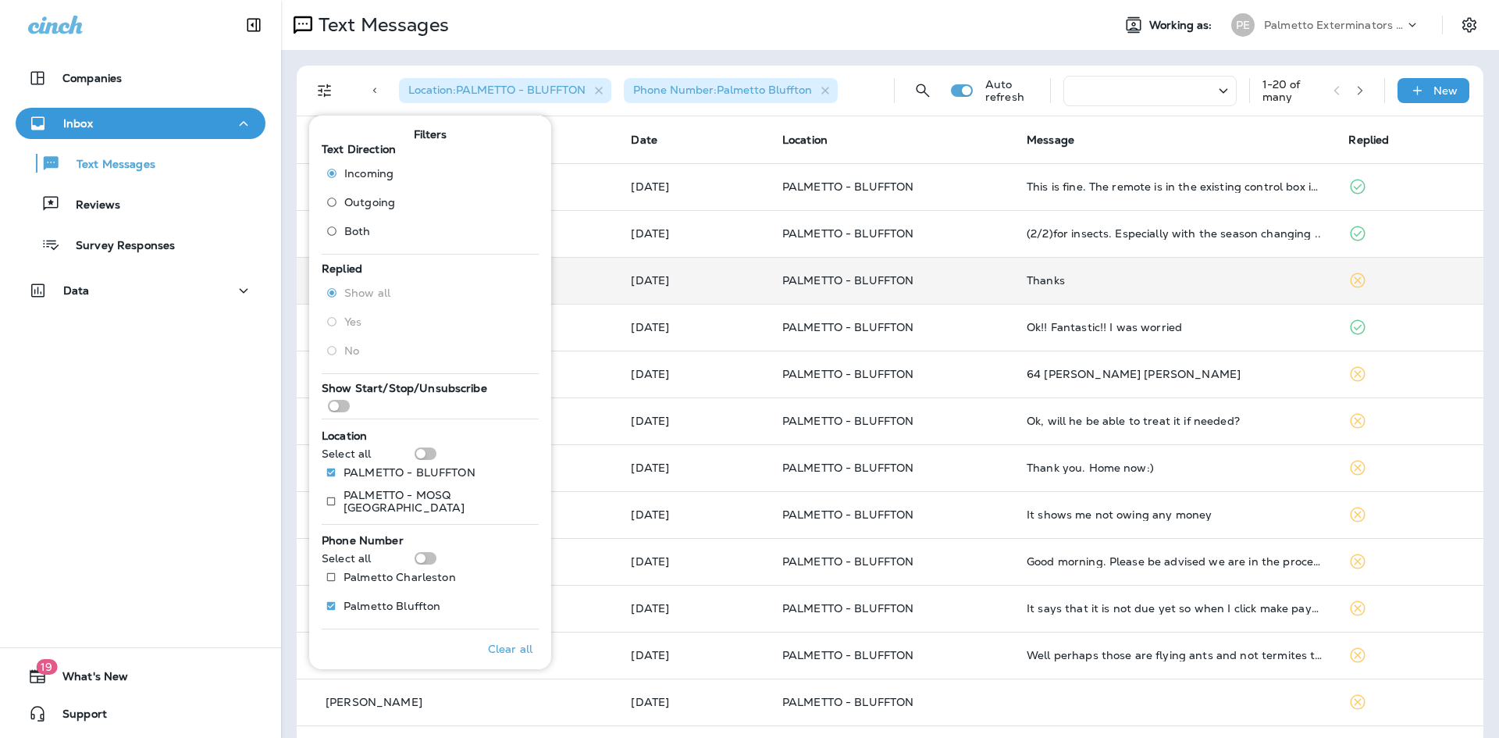
click at [362, 103] on div at bounding box center [374, 90] width 31 height 37
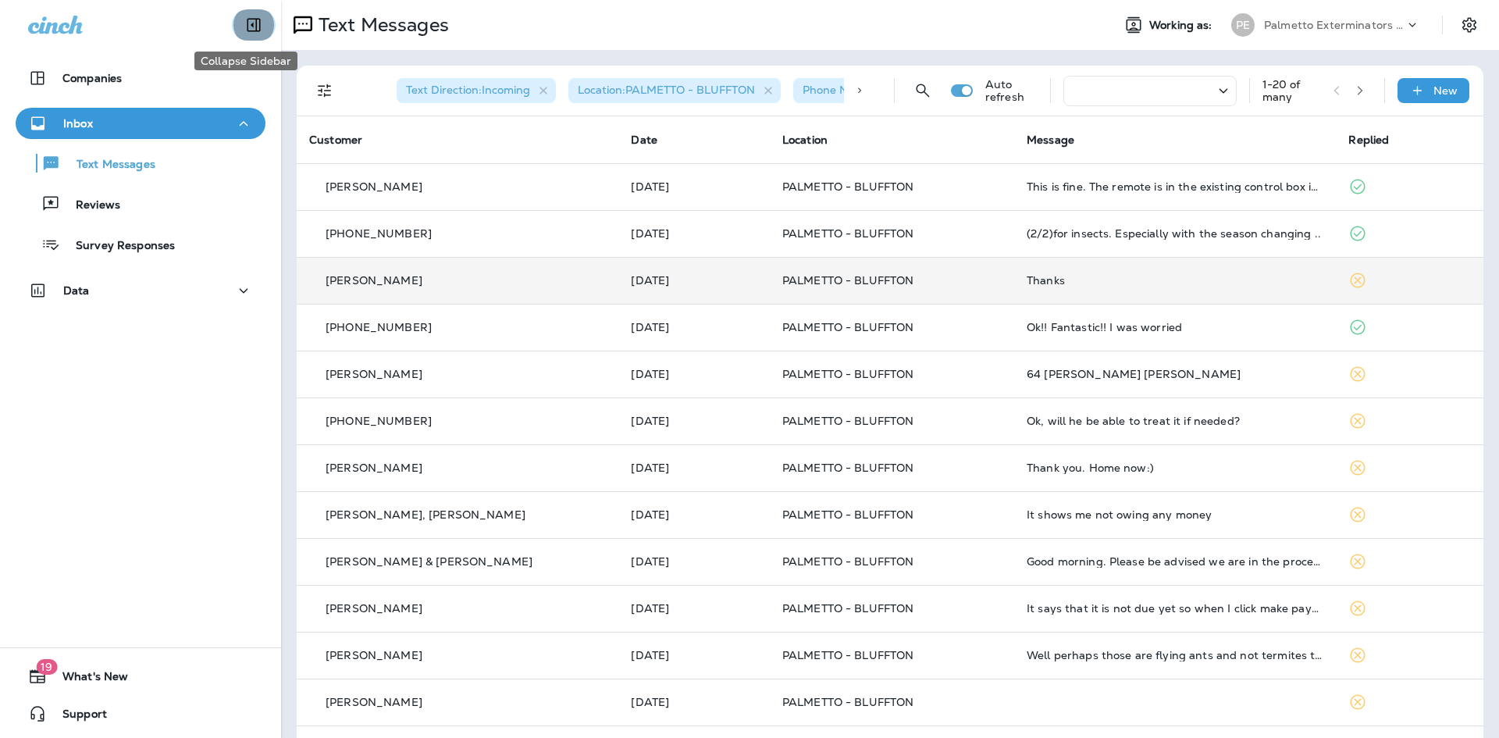
click at [244, 27] on icon "Collapse Sidebar" at bounding box center [253, 25] width 19 height 19
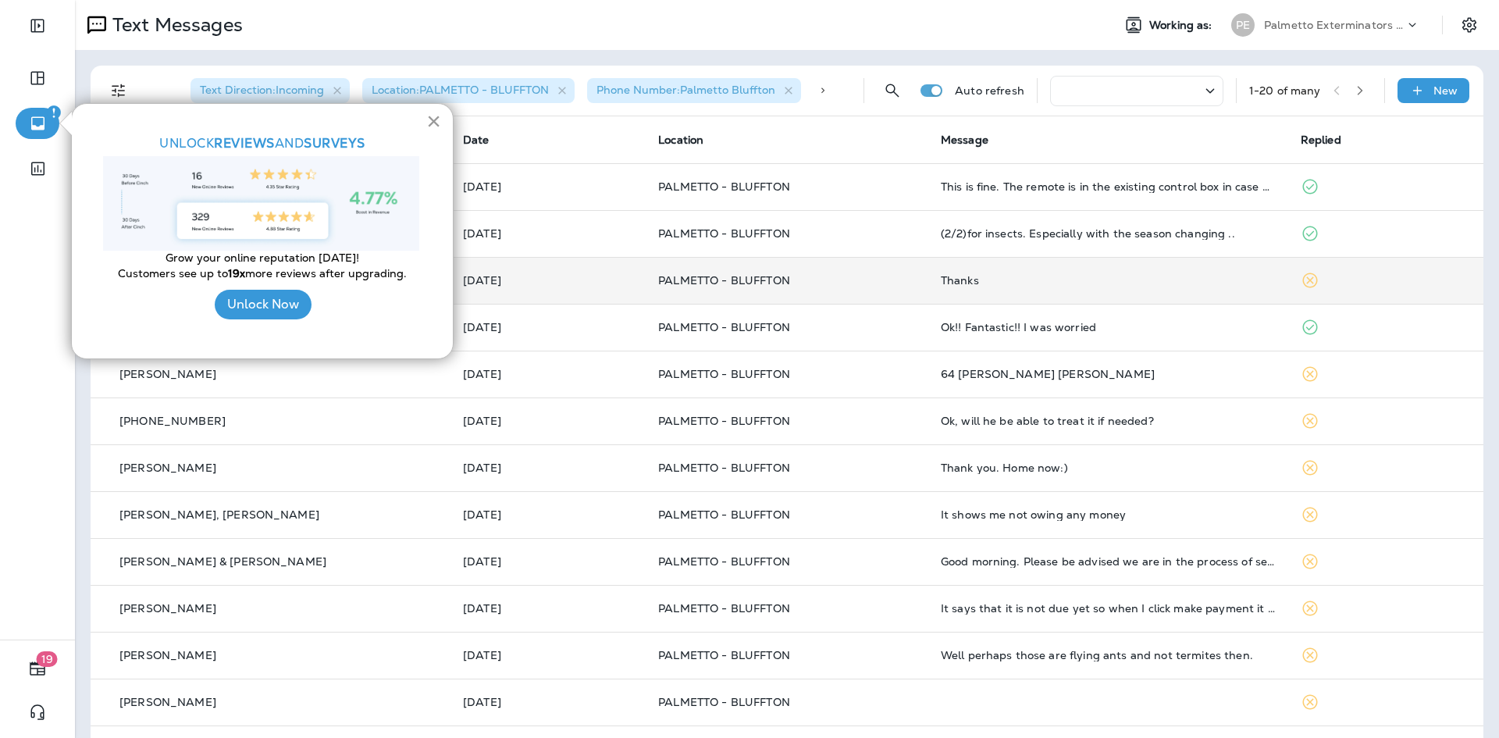
click at [429, 115] on button "×" at bounding box center [433, 121] width 15 height 25
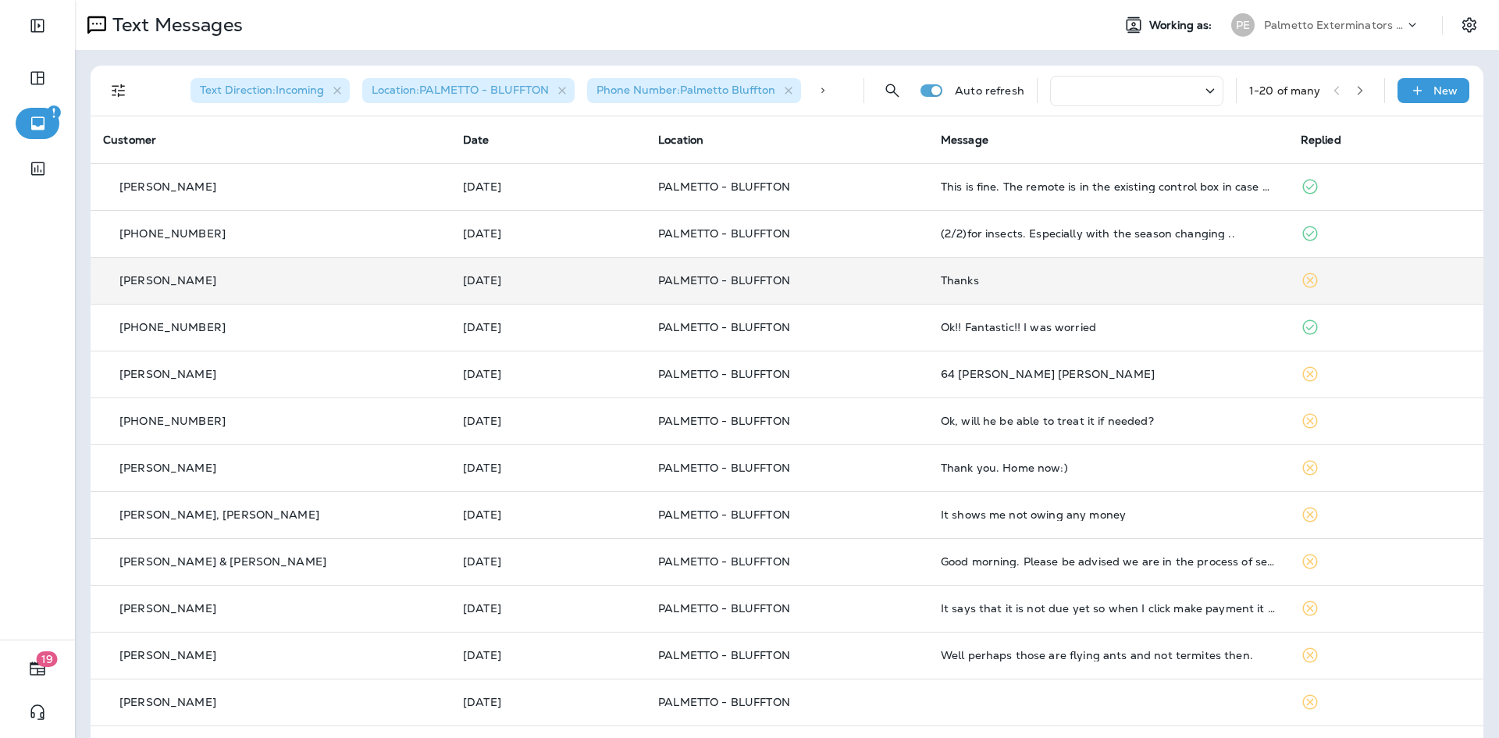
click at [928, 289] on td "Thanks" at bounding box center [1108, 280] width 360 height 47
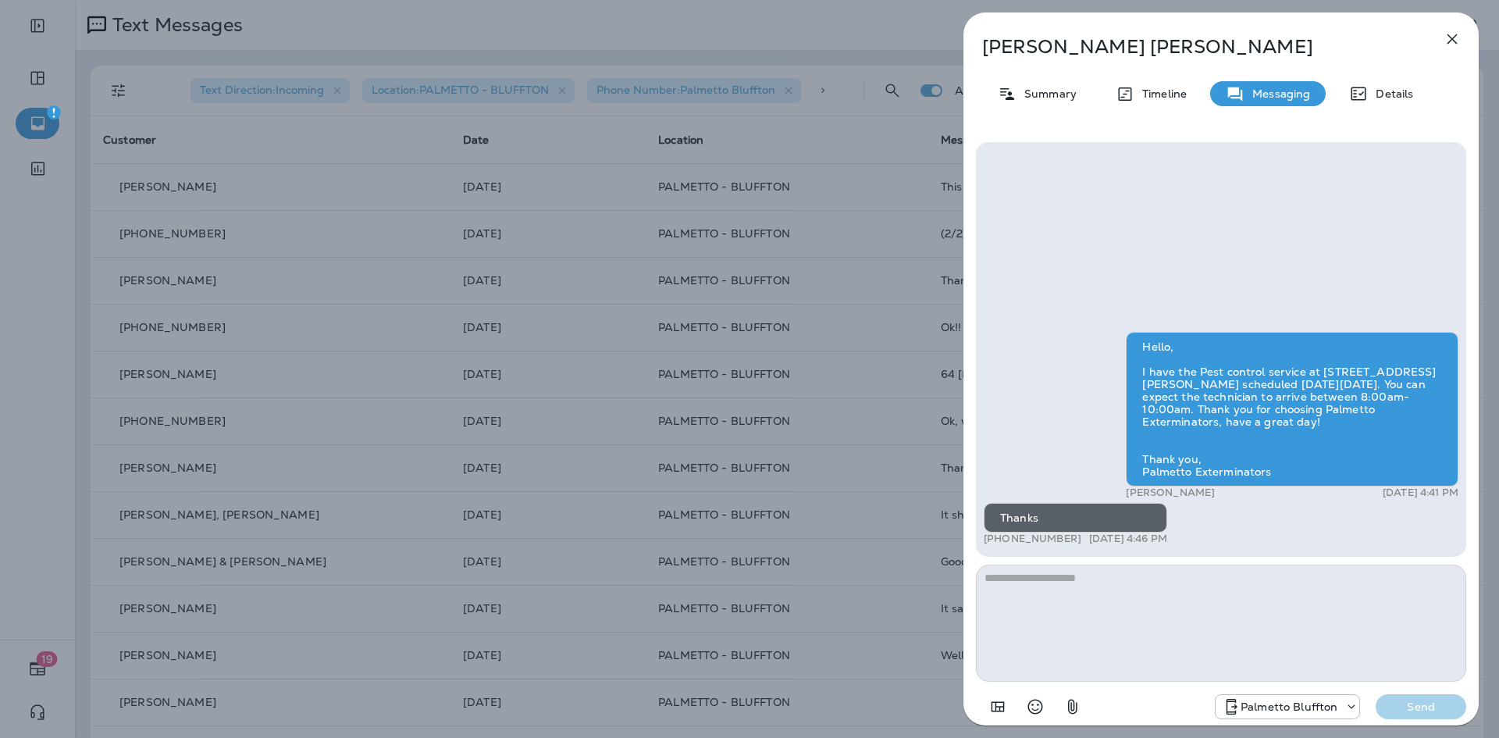
click at [1454, 39] on icon "button" at bounding box center [1452, 39] width 19 height 19
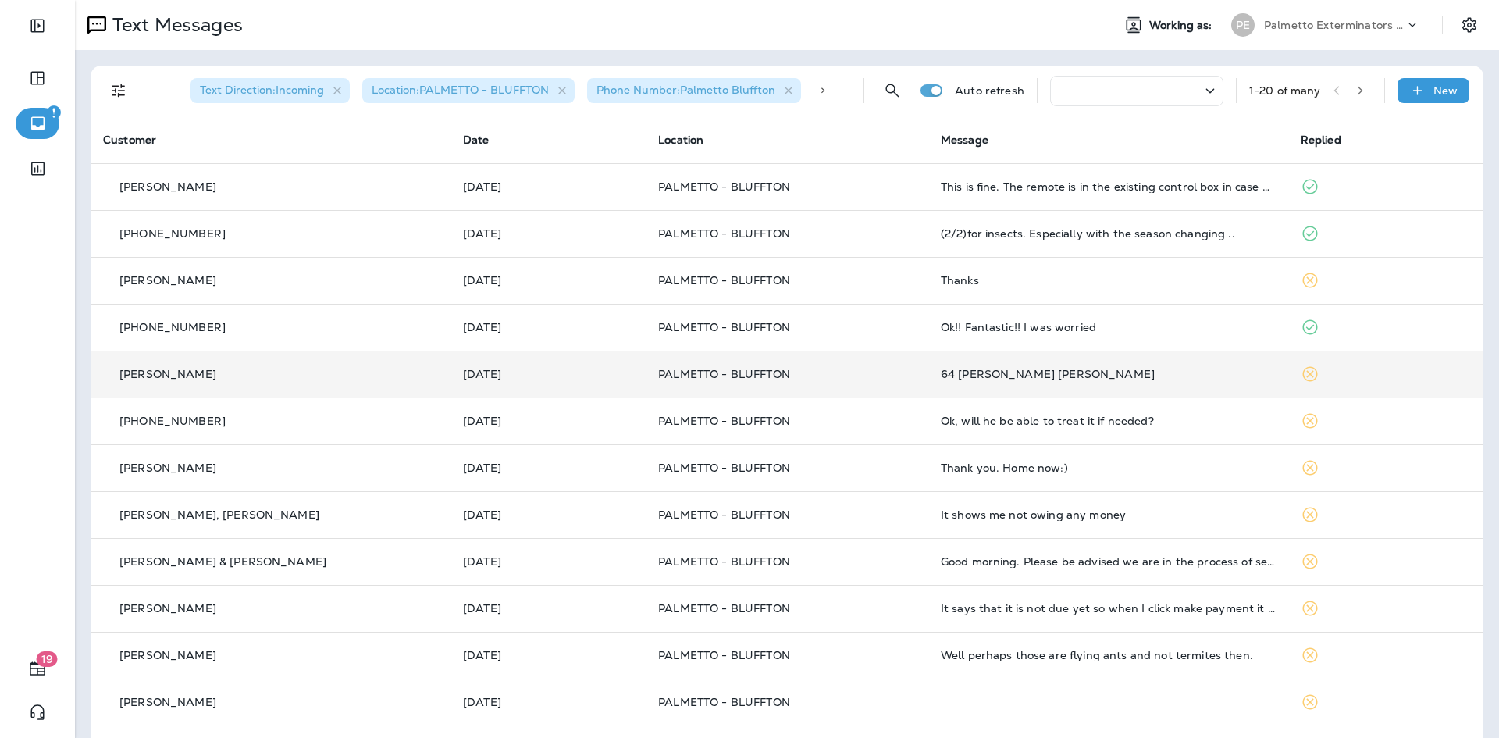
click at [1288, 382] on td at bounding box center [1385, 374] width 195 height 47
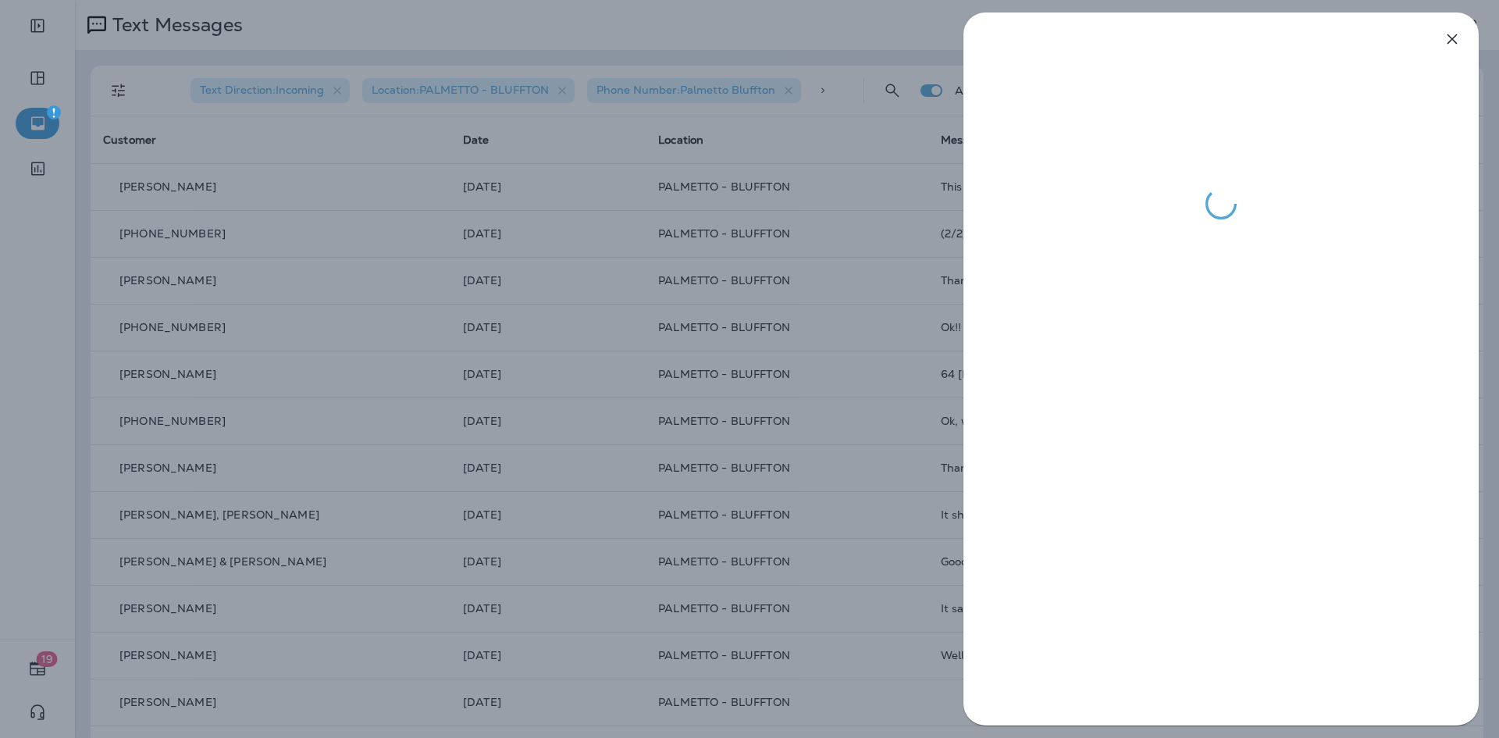
click at [1458, 34] on icon "button" at bounding box center [1452, 39] width 19 height 19
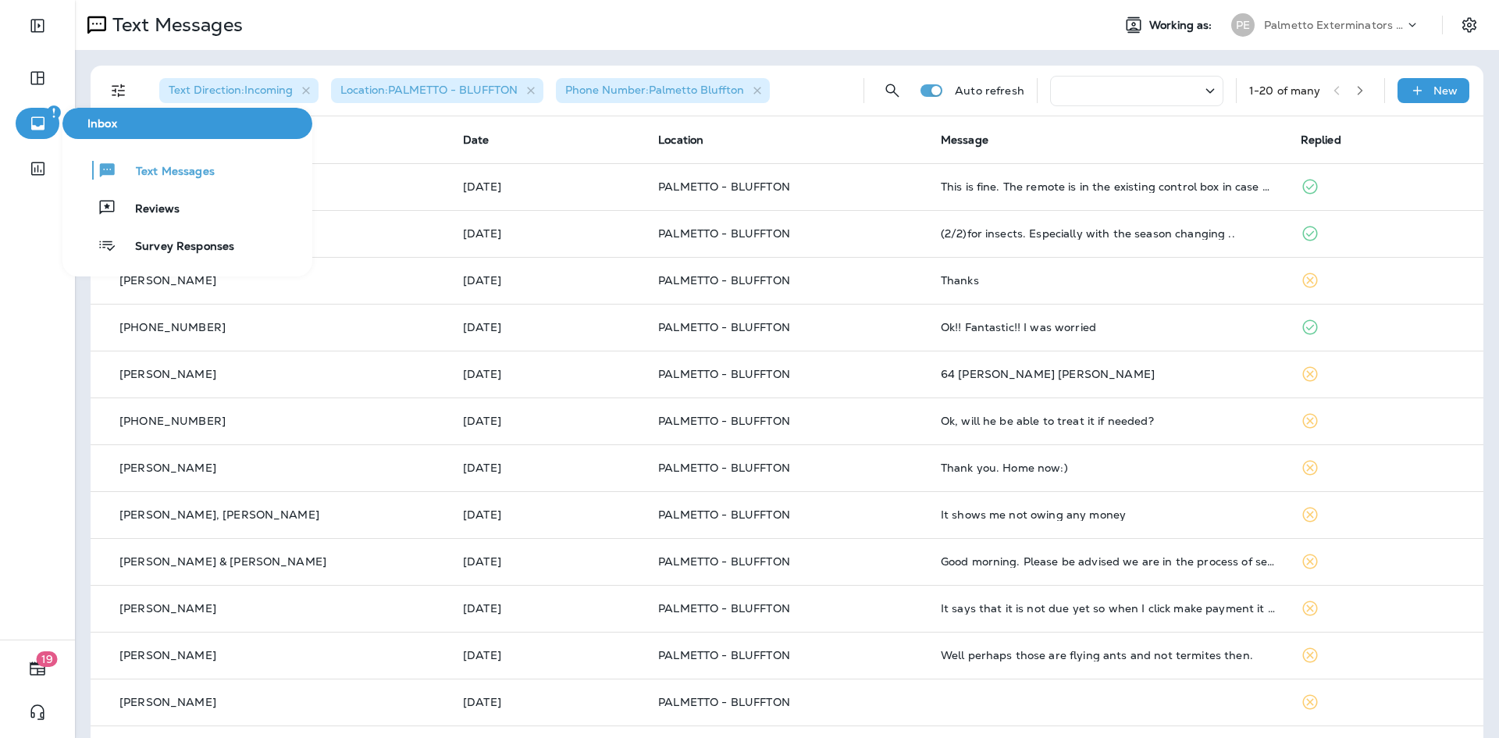
click at [52, 125] on button "button" at bounding box center [38, 123] width 44 height 31
click at [164, 165] on span "Text Messages" at bounding box center [166, 172] width 98 height 15
click at [189, 174] on span "Text Messages" at bounding box center [166, 172] width 98 height 15
click at [172, 126] on span "Inbox" at bounding box center [187, 123] width 237 height 13
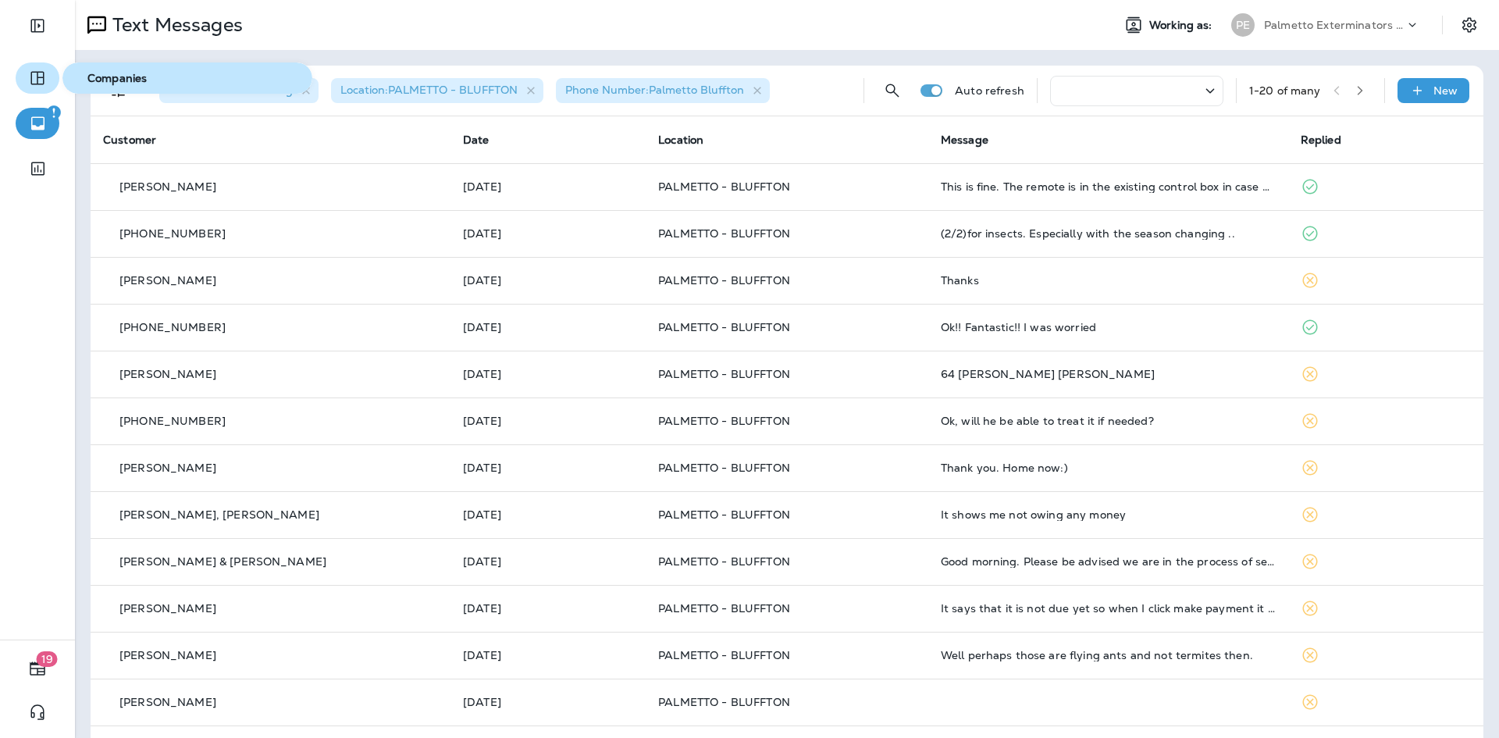
click at [43, 73] on icon "button" at bounding box center [36, 78] width 13 height 13
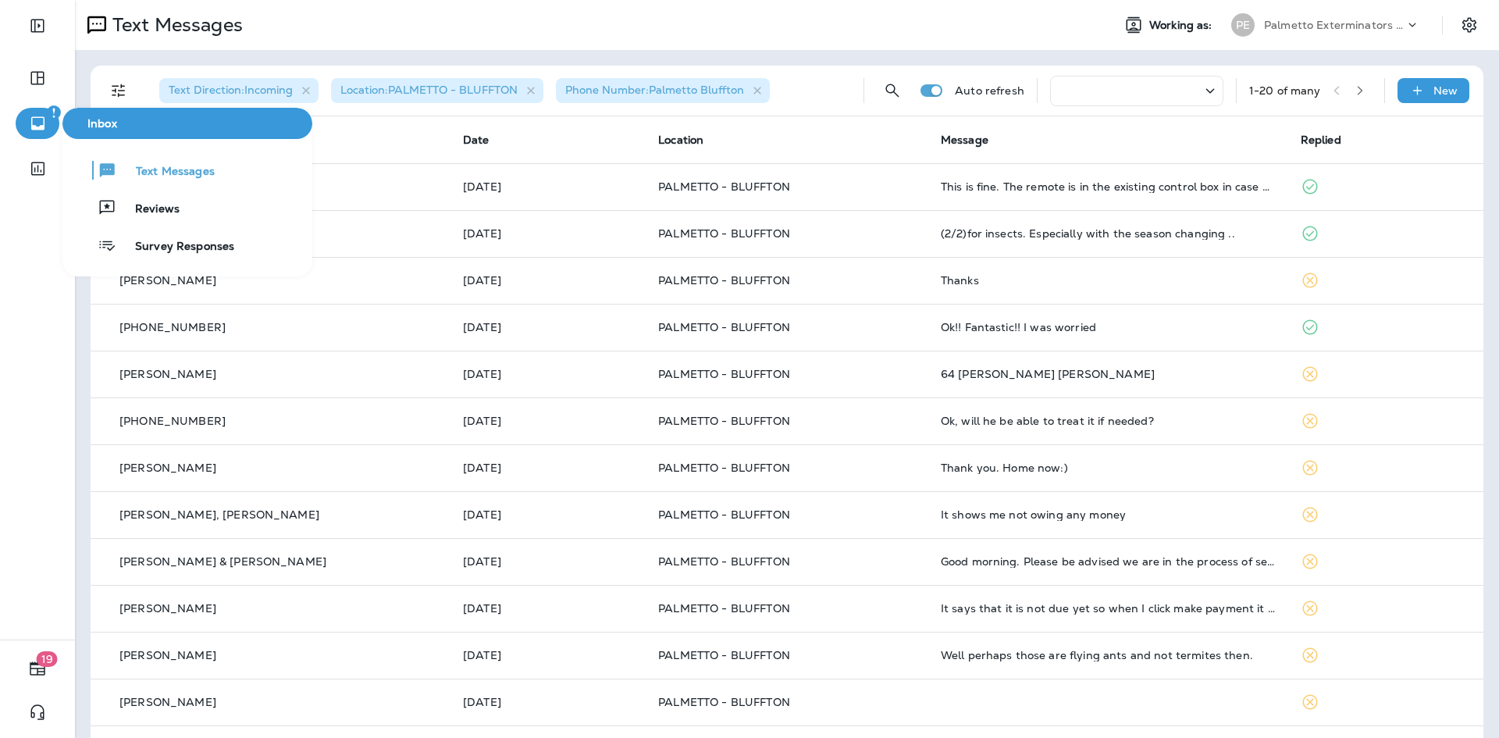
click at [45, 130] on icon "button" at bounding box center [38, 123] width 20 height 19
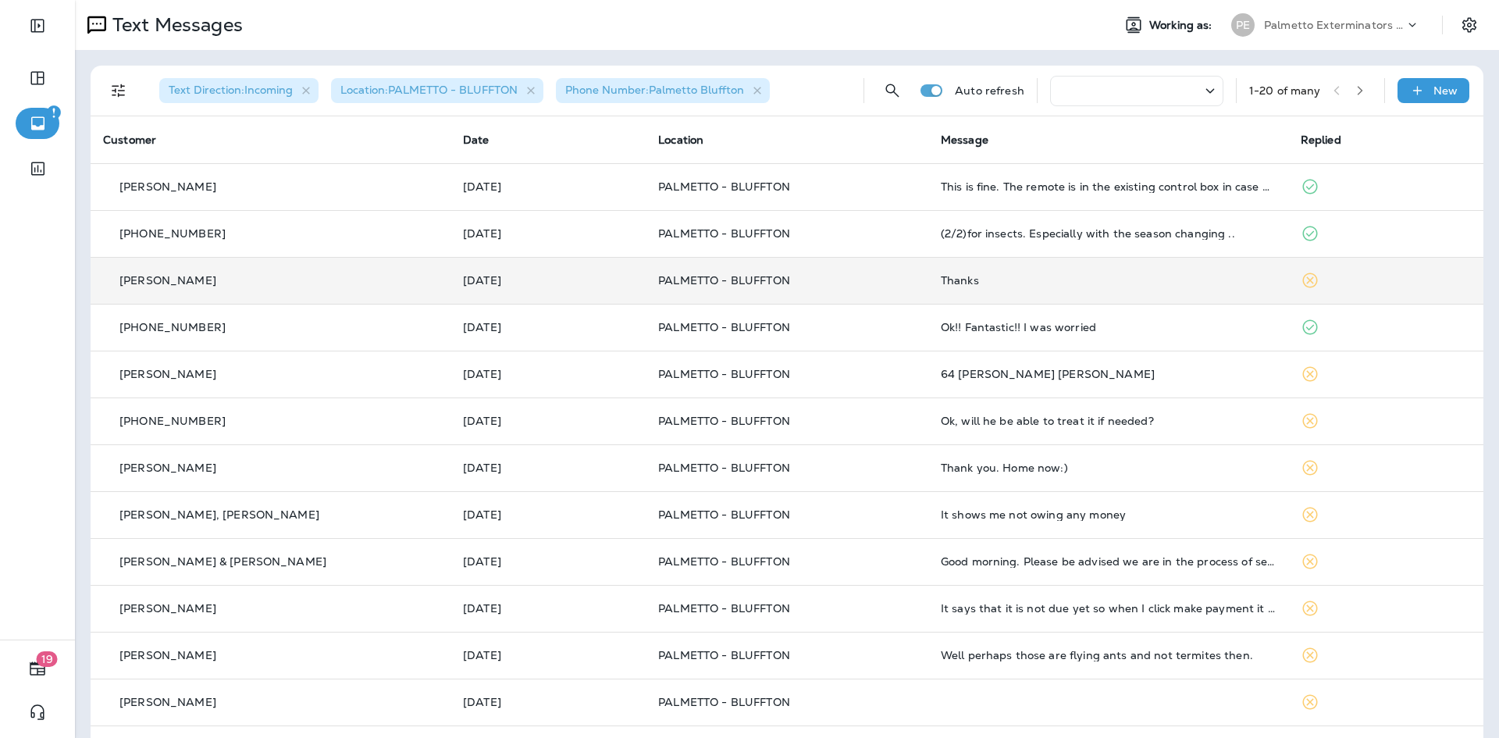
drag, startPoint x: 229, startPoint y: 262, endPoint x: 216, endPoint y: 283, distance: 24.5
click at [216, 283] on div "[PERSON_NAME]" at bounding box center [270, 280] width 335 height 16
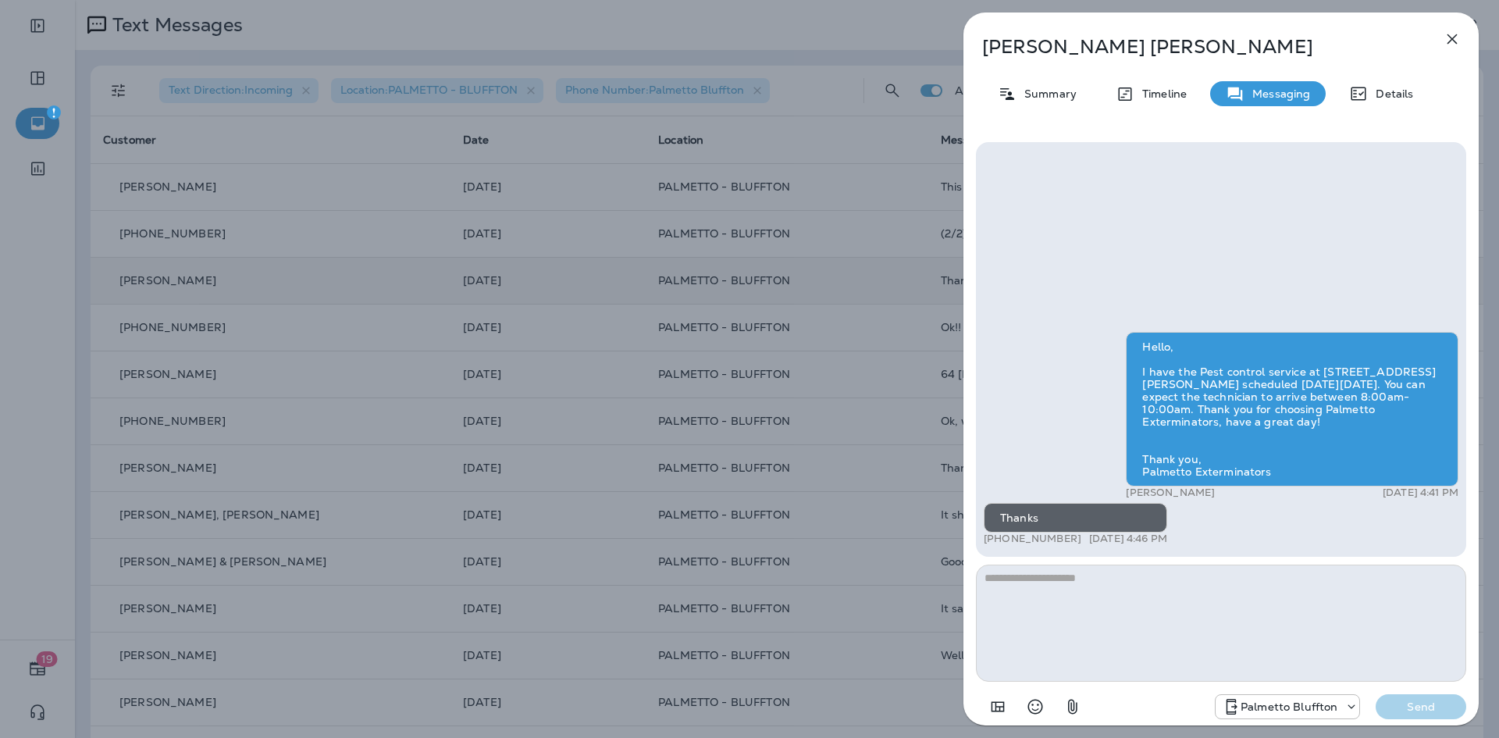
click at [1451, 30] on icon "button" at bounding box center [1452, 39] width 19 height 19
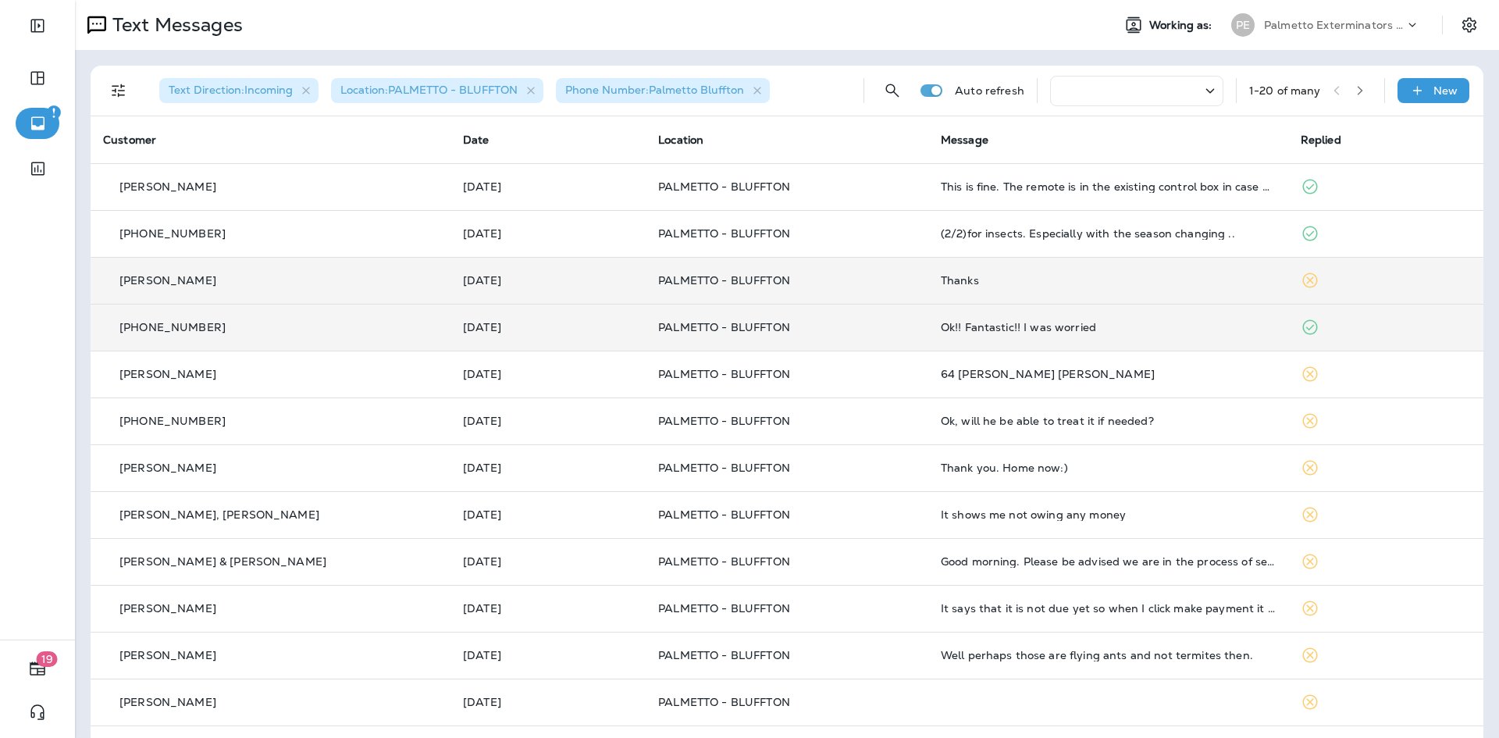
click at [1140, 346] on td "Ok!! Fantastic!! I was worried" at bounding box center [1108, 327] width 360 height 47
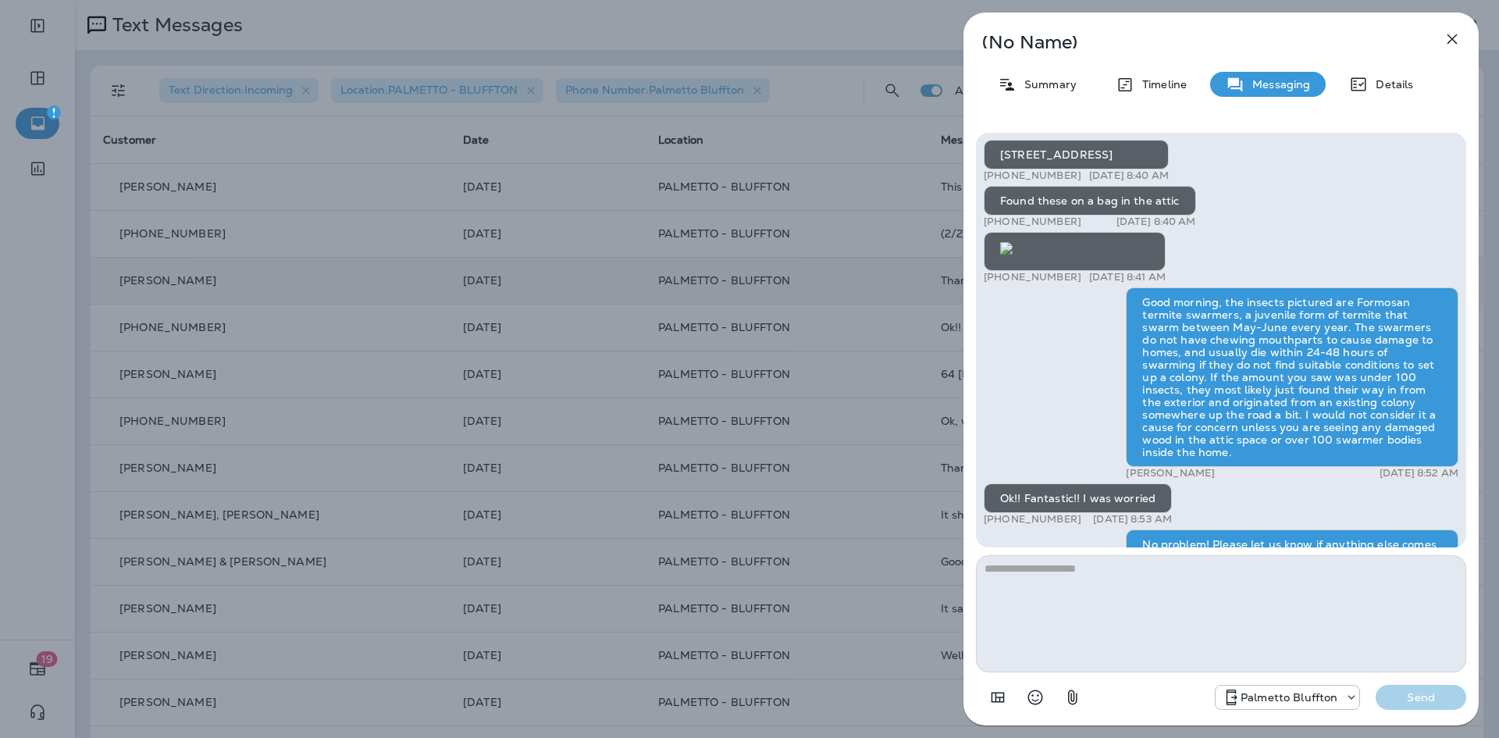
scroll to position [-418, 0]
click at [1457, 36] on icon "button" at bounding box center [1452, 39] width 19 height 19
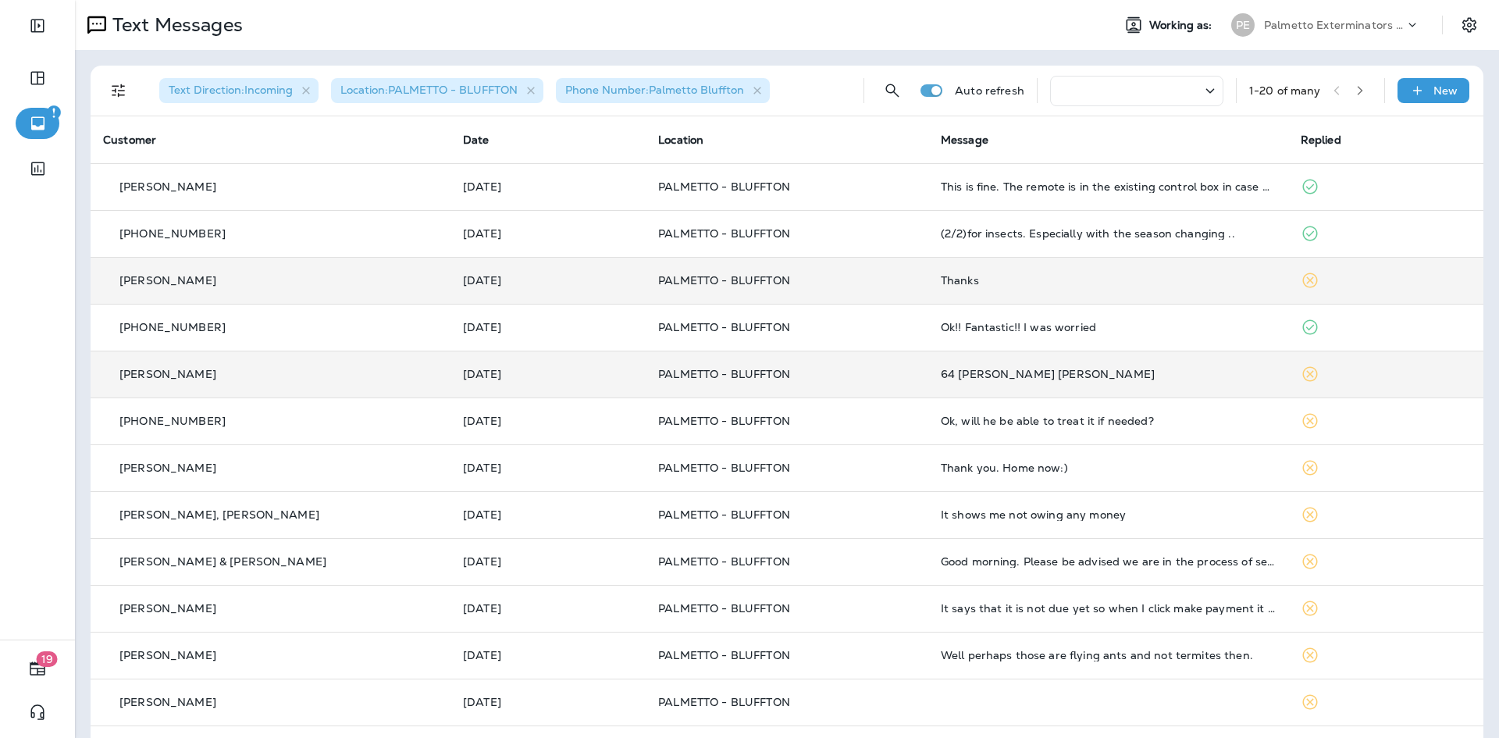
click at [948, 372] on div "64 [PERSON_NAME] [PERSON_NAME]" at bounding box center [1108, 374] width 335 height 12
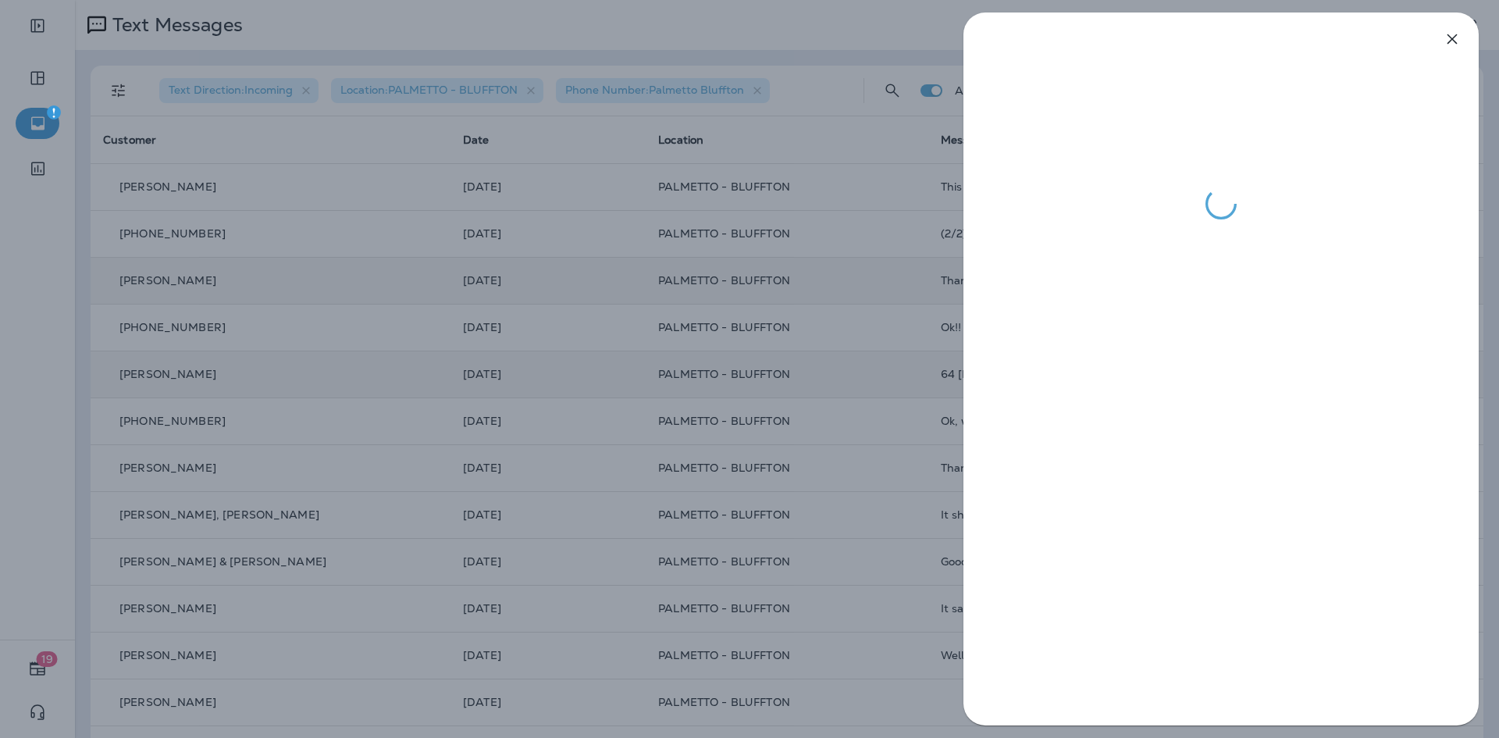
click at [1456, 37] on icon "button" at bounding box center [1452, 39] width 19 height 19
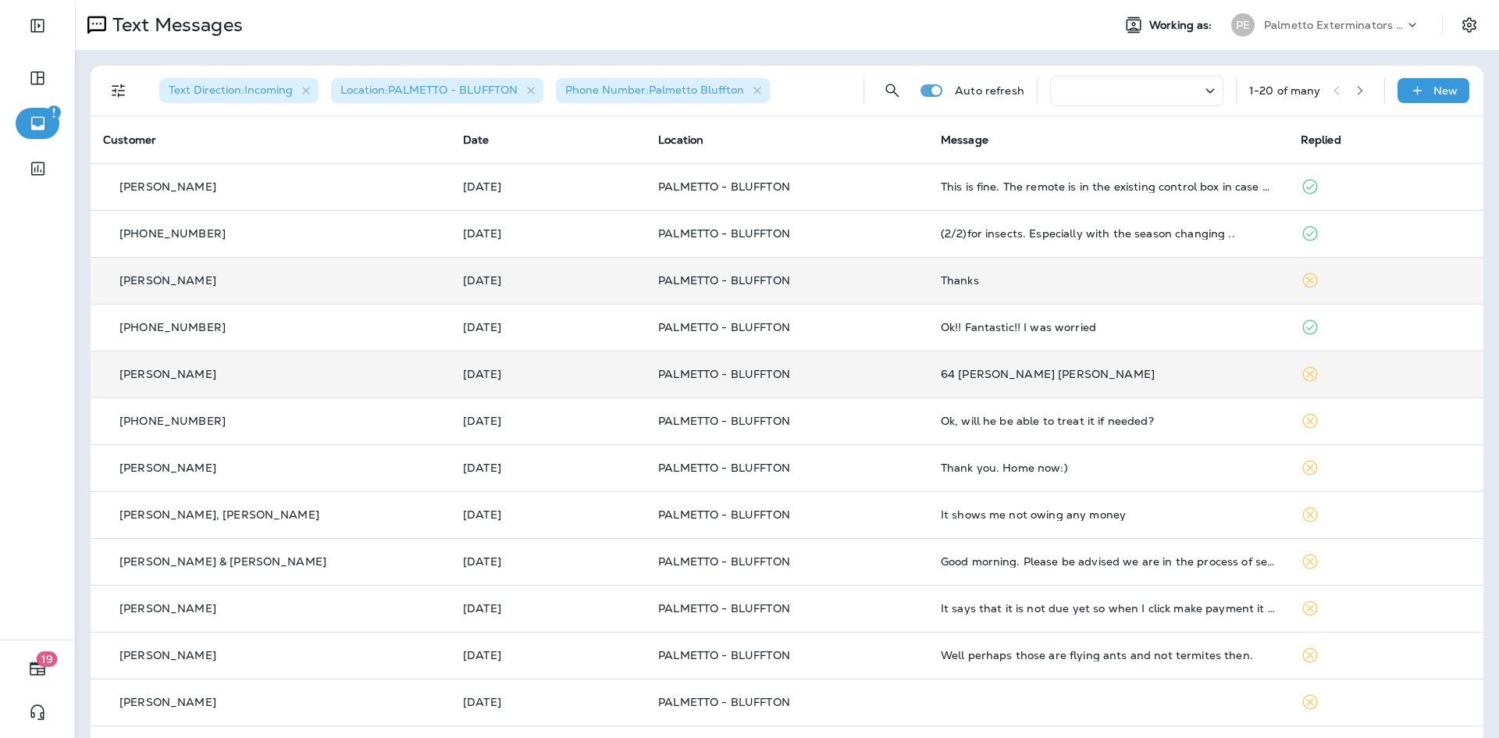
click at [1321, 23] on p "Palmetto Exterminators LLC" at bounding box center [1334, 25] width 141 height 12
click at [1338, 130] on p "Palmetto Exterminators LLC" at bounding box center [1291, 123] width 150 height 12
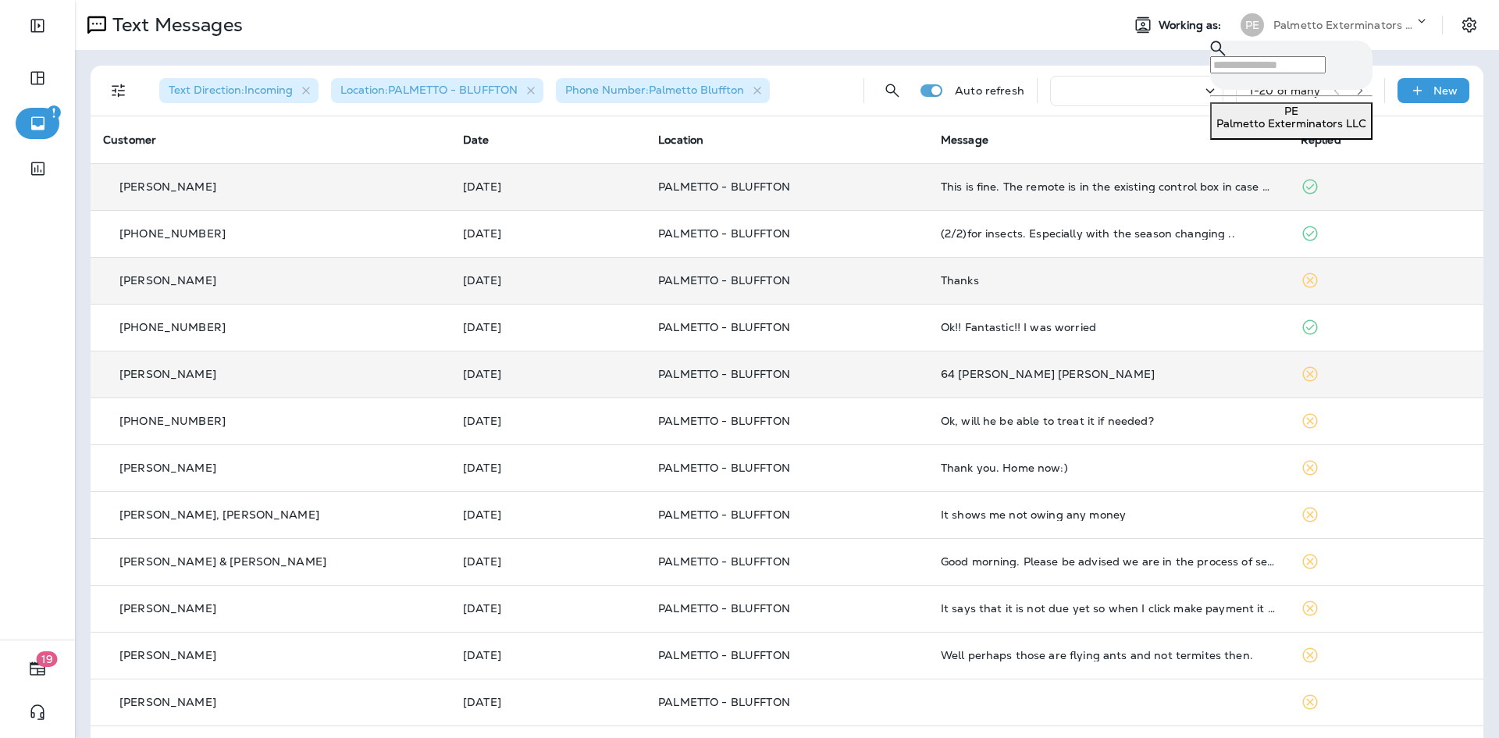
click at [1453, 166] on td at bounding box center [1385, 186] width 195 height 47
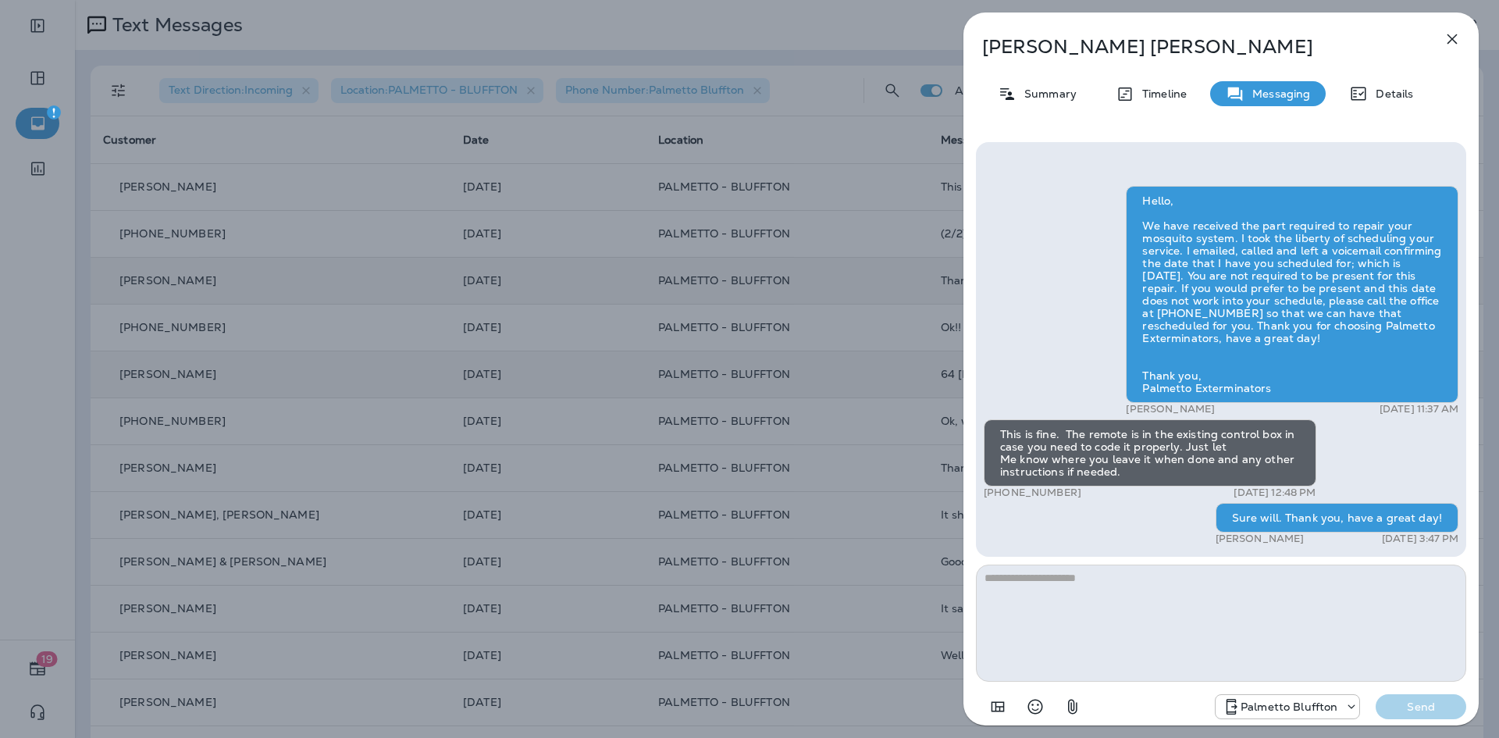
click at [1454, 37] on icon "button" at bounding box center [1452, 39] width 10 height 10
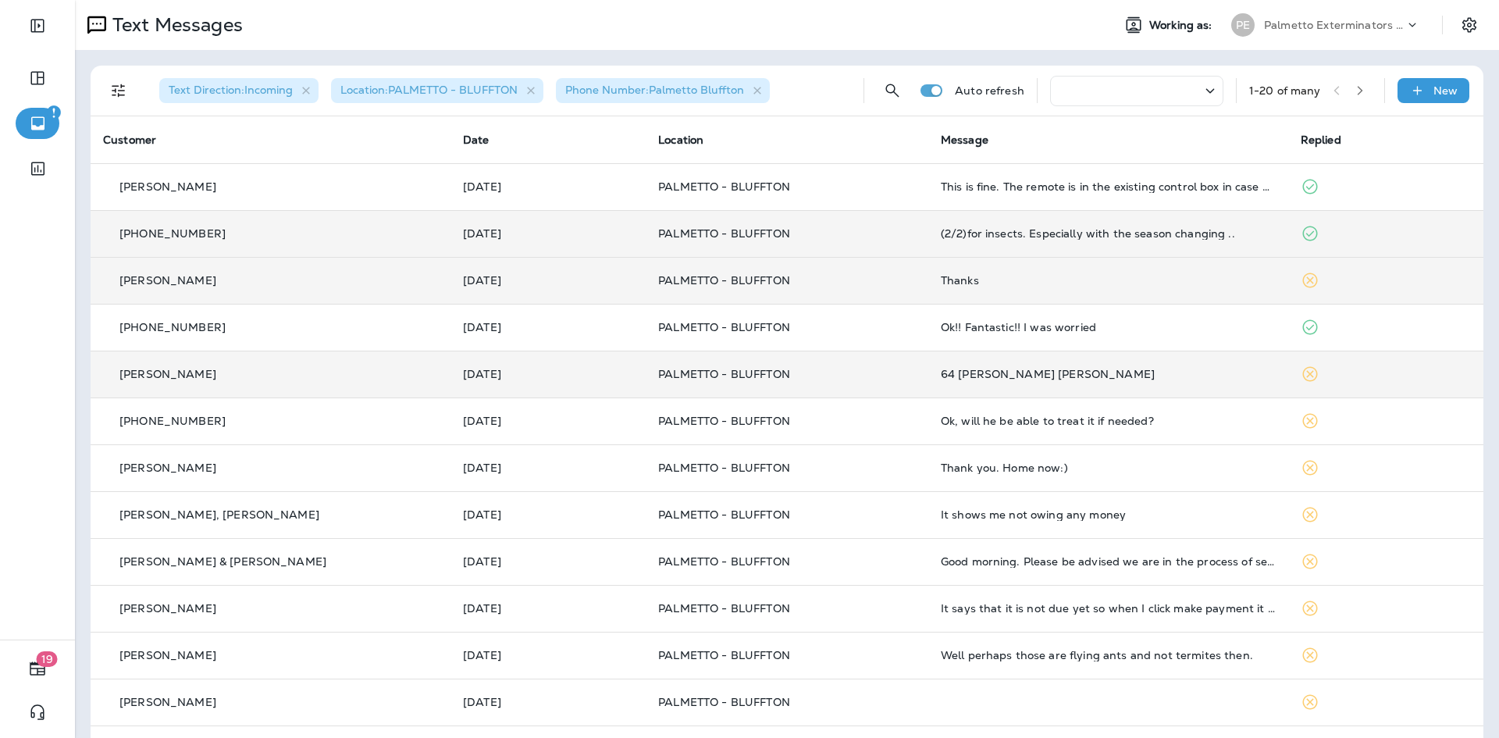
click at [1184, 237] on div "(2/2)for insects. Especially with the season changing .." at bounding box center [1108, 233] width 335 height 12
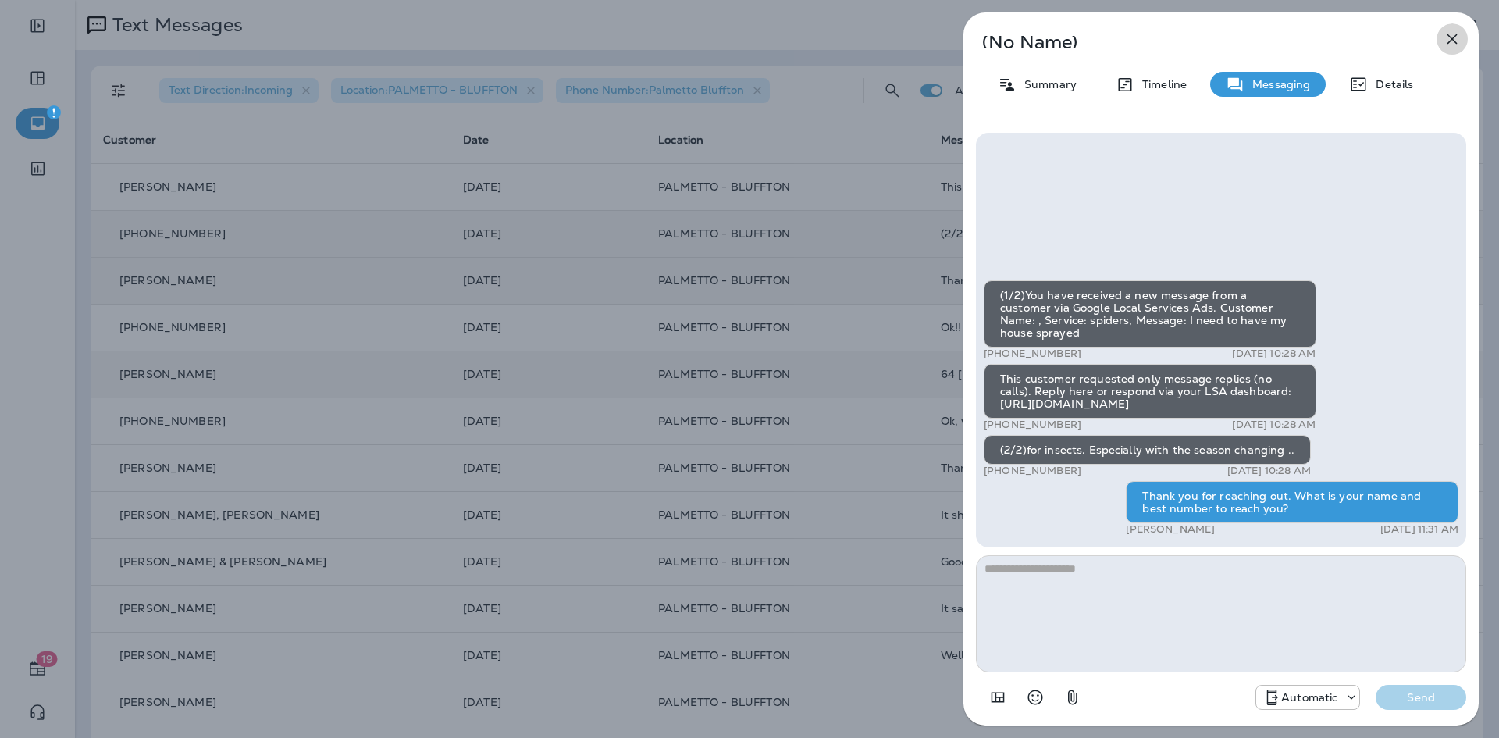
click at [1461, 39] on button "button" at bounding box center [1451, 38] width 31 height 31
